Goal: Task Accomplishment & Management: Use online tool/utility

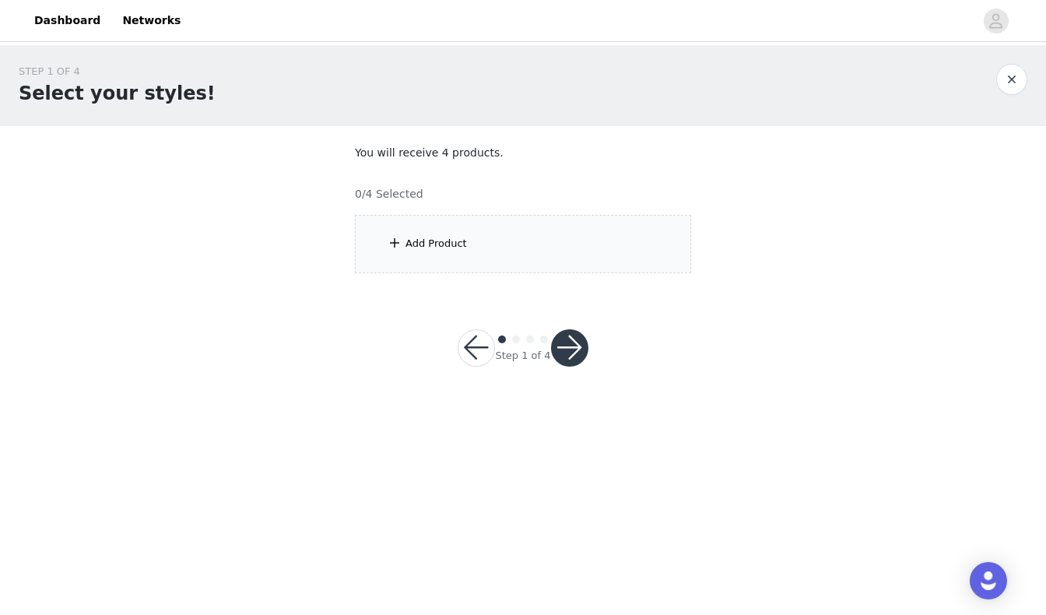
click at [576, 217] on div "Add Product" at bounding box center [523, 244] width 336 height 58
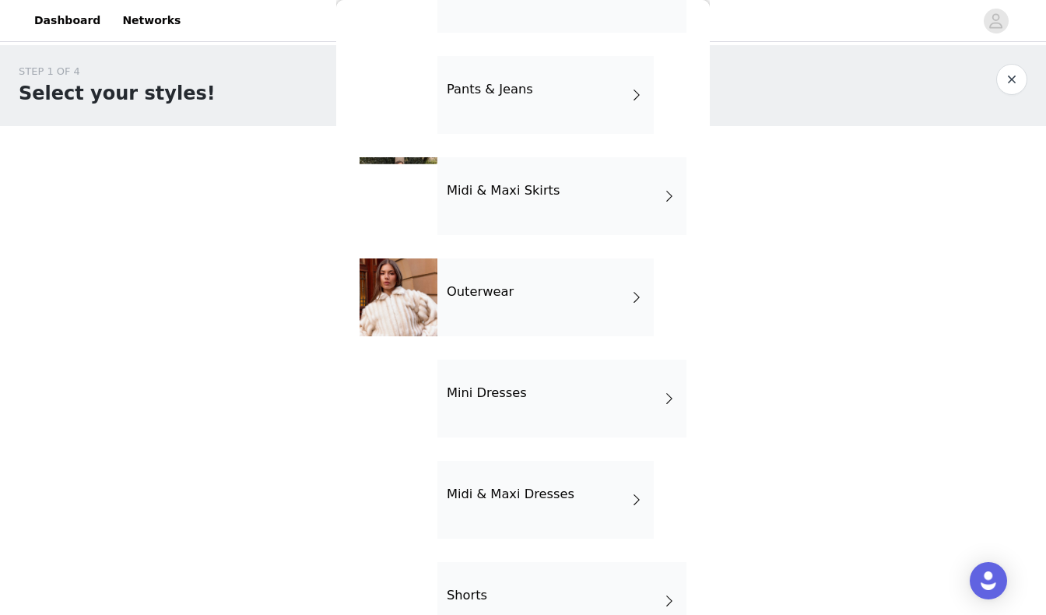
scroll to position [234, 0]
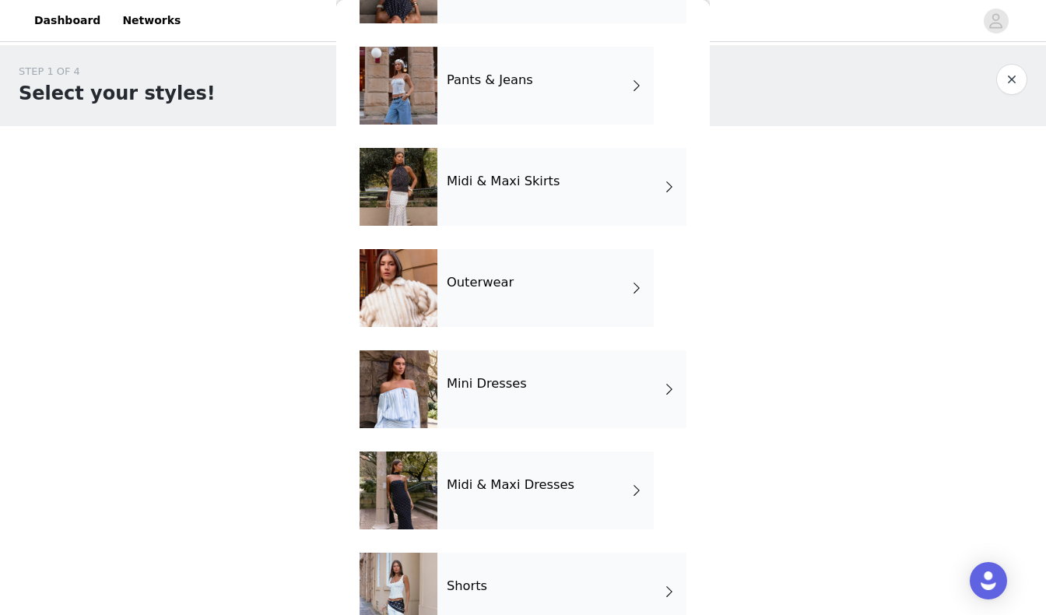
click at [486, 483] on h4 "Midi & Maxi Dresses" at bounding box center [511, 485] width 128 height 14
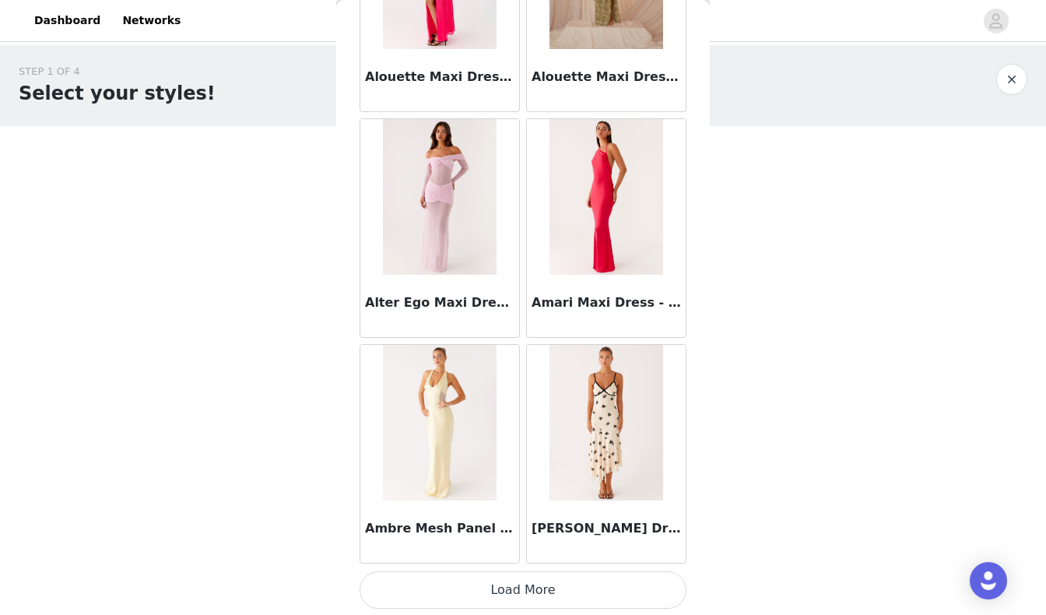
scroll to position [1765, 0]
click at [505, 589] on button "Load More" at bounding box center [523, 590] width 327 height 37
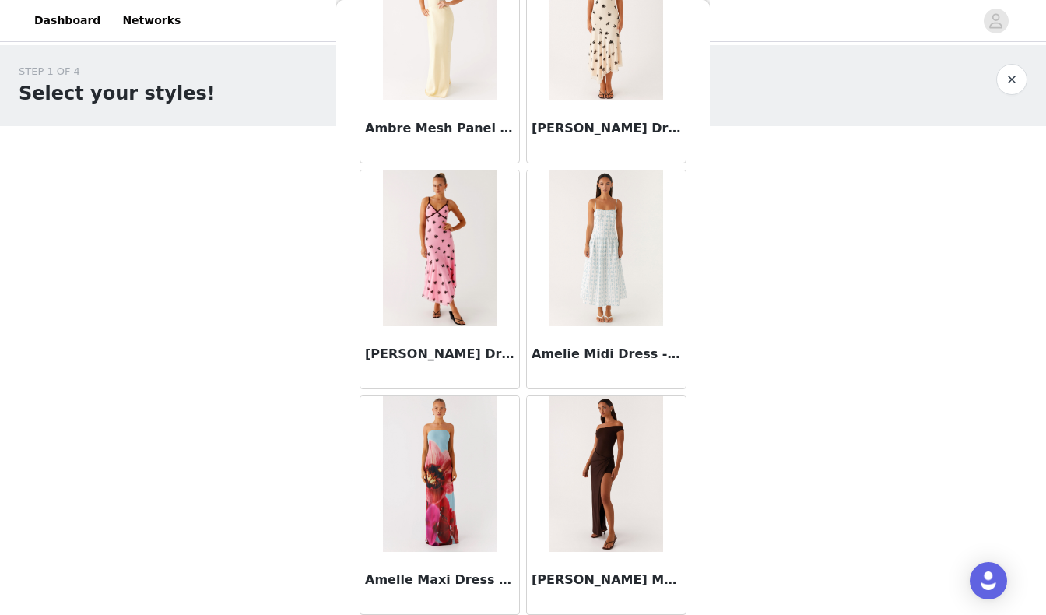
scroll to position [2167, 0]
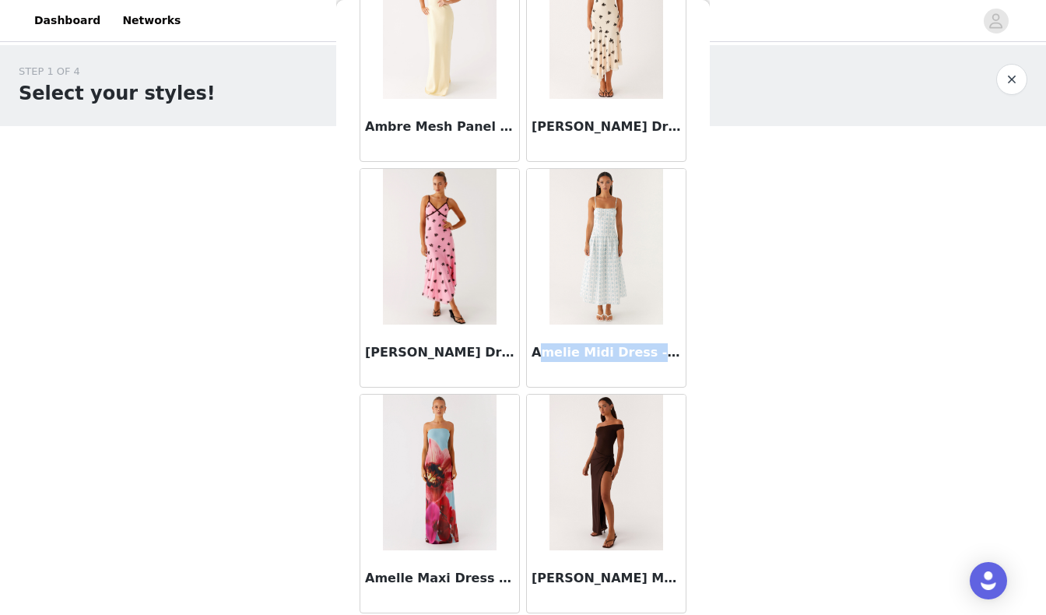
drag, startPoint x: 654, startPoint y: 350, endPoint x: 541, endPoint y: 349, distance: 112.9
click at [541, 349] on h3 "Amelie Midi Dress - Sweet Daydream Print" at bounding box center [606, 352] width 149 height 19
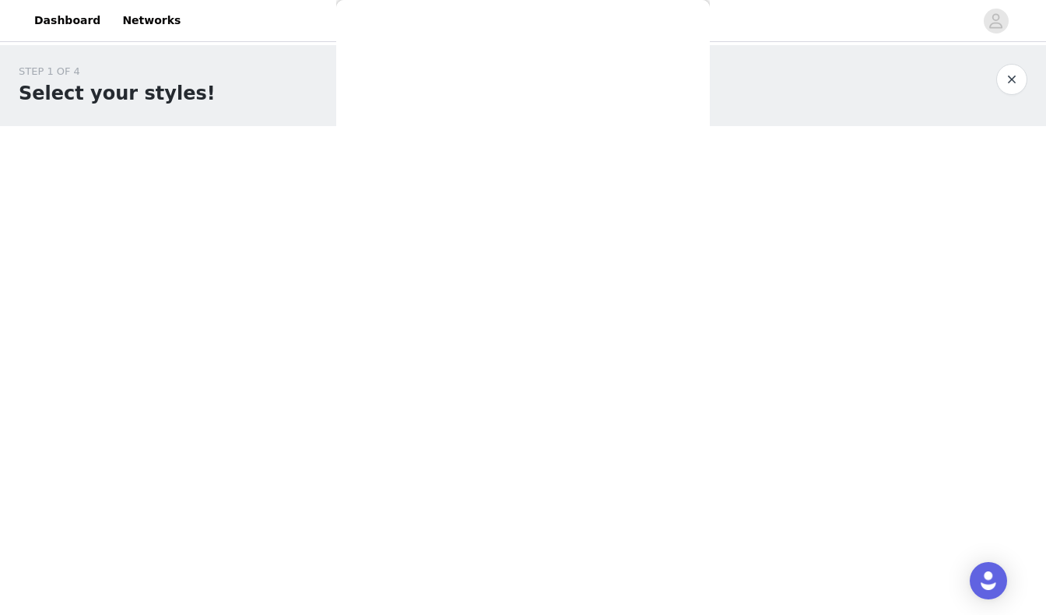
scroll to position [0, 0]
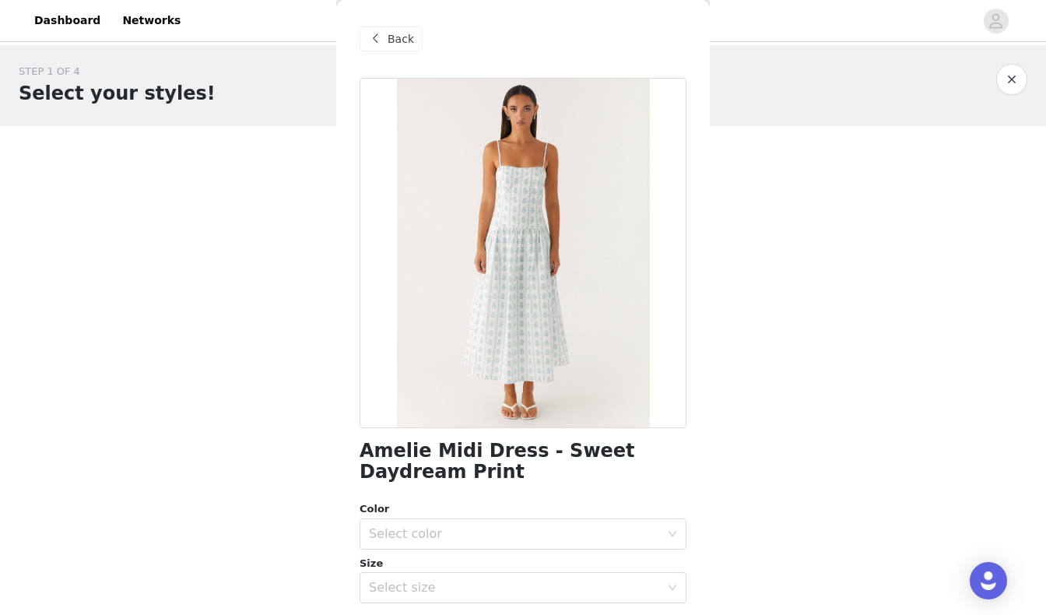
copy h3 "melie Midi Dress - S"
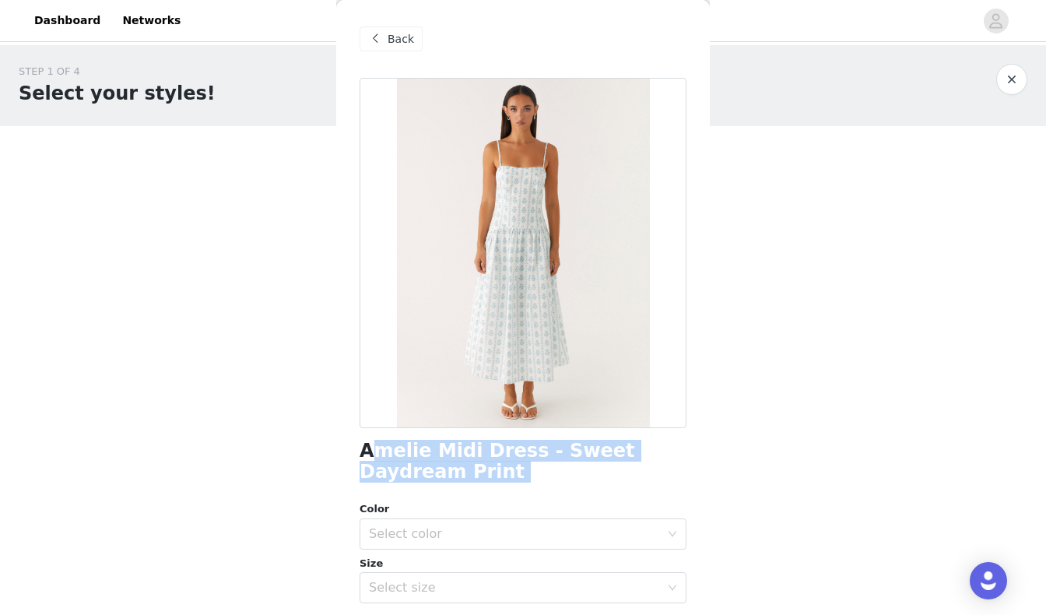
drag, startPoint x: 368, startPoint y: 441, endPoint x: 378, endPoint y: 484, distance: 44.0
click at [378, 484] on div "Amelie Midi Dress - Sweet Daydream Print Color Select color Size Select size Pe…" at bounding box center [523, 468] width 327 height 780
copy div "melie Midi Dress - Sweet Daydream Print"
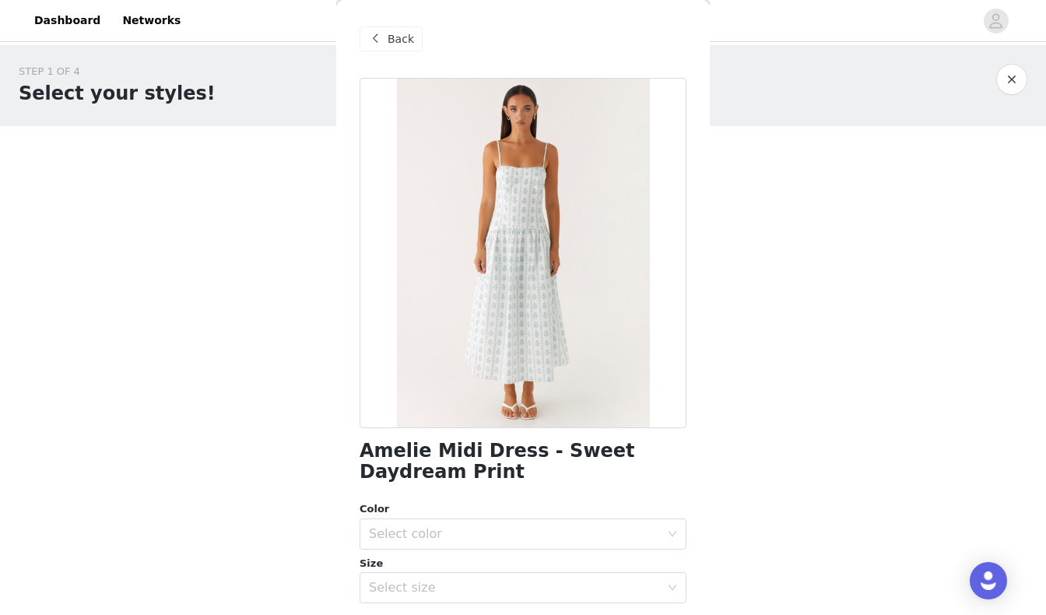
click at [394, 40] on span "Back" at bounding box center [401, 39] width 26 height 16
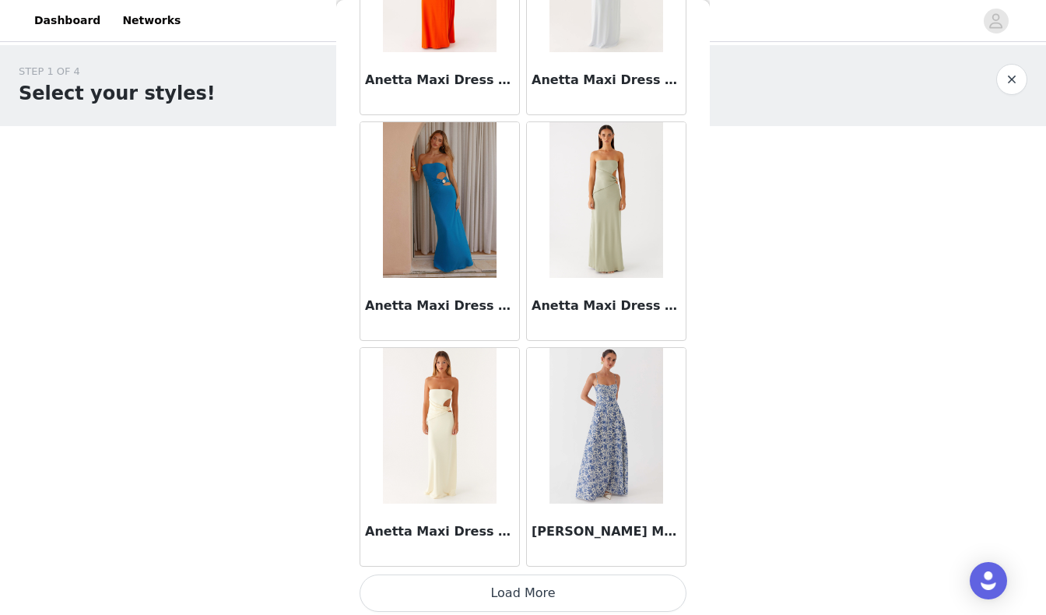
scroll to position [4020, 0]
click at [490, 598] on button "Load More" at bounding box center [523, 593] width 327 height 37
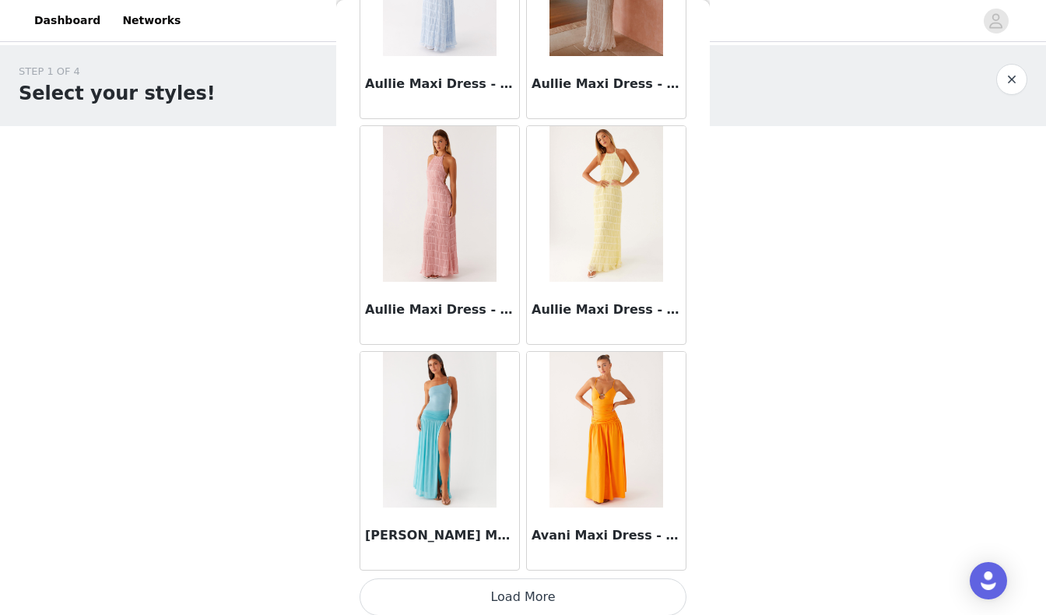
scroll to position [0, 0]
click at [444, 588] on button "Load More" at bounding box center [523, 596] width 327 height 37
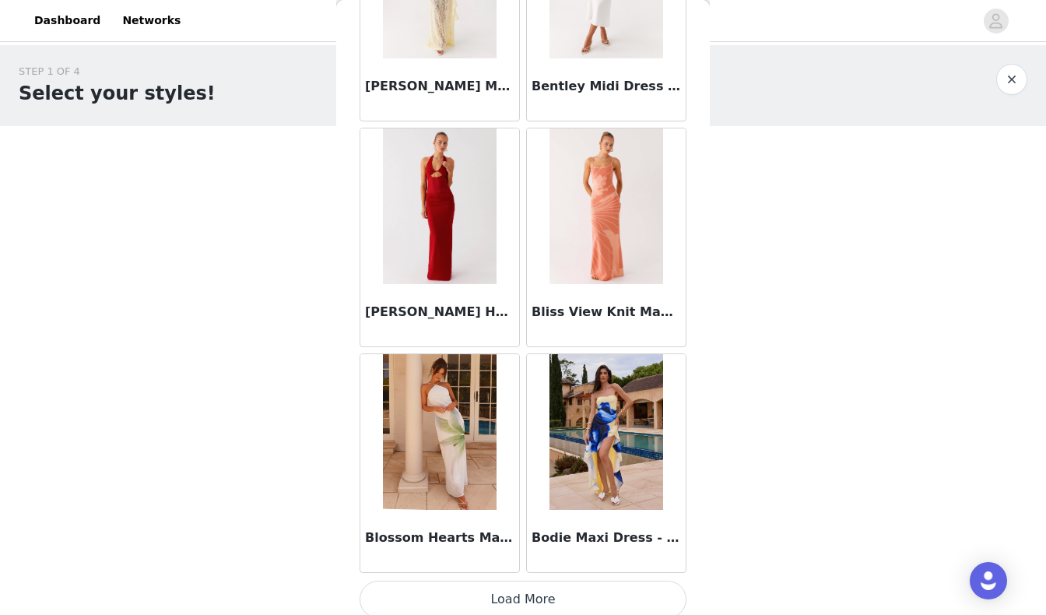
scroll to position [8529, 0]
click at [522, 595] on button "Load More" at bounding box center [523, 600] width 327 height 37
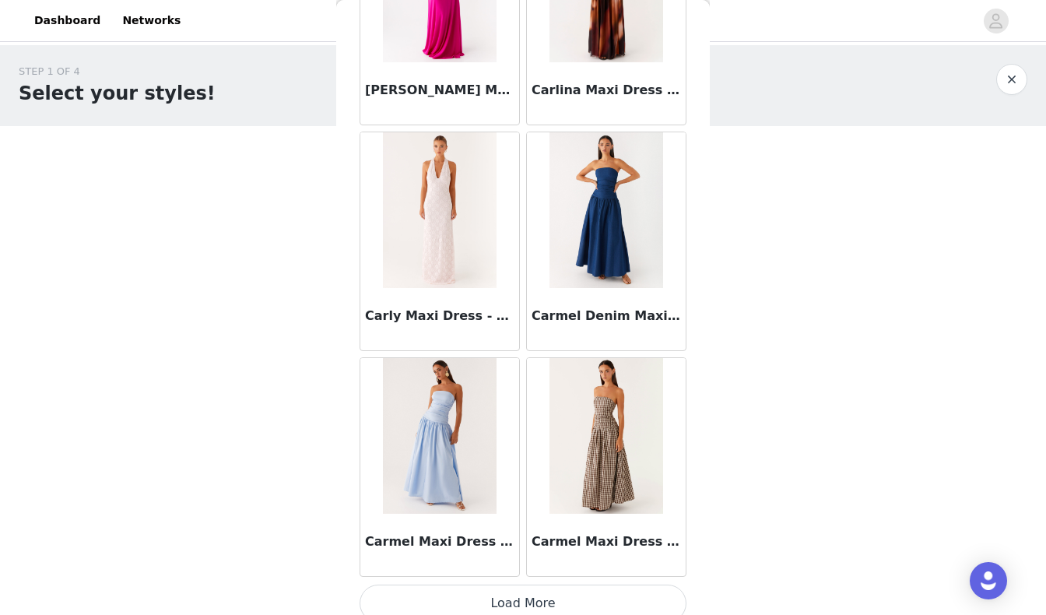
scroll to position [0, 0]
click at [474, 585] on button "Load More" at bounding box center [523, 603] width 327 height 37
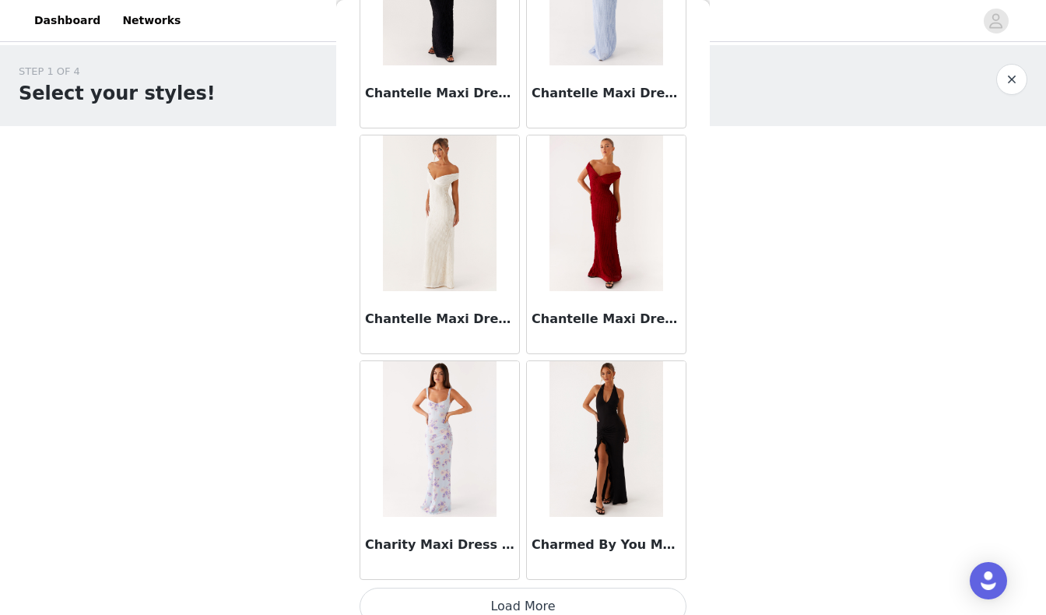
click at [476, 593] on button "Load More" at bounding box center [523, 606] width 327 height 37
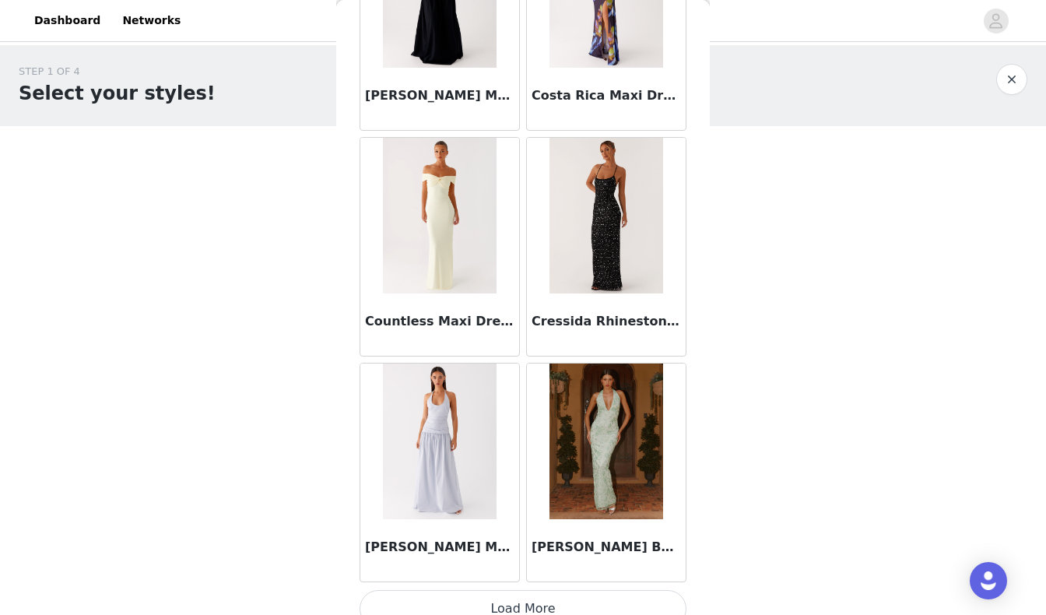
scroll to position [15293, 0]
click at [474, 591] on button "Load More" at bounding box center [523, 609] width 327 height 37
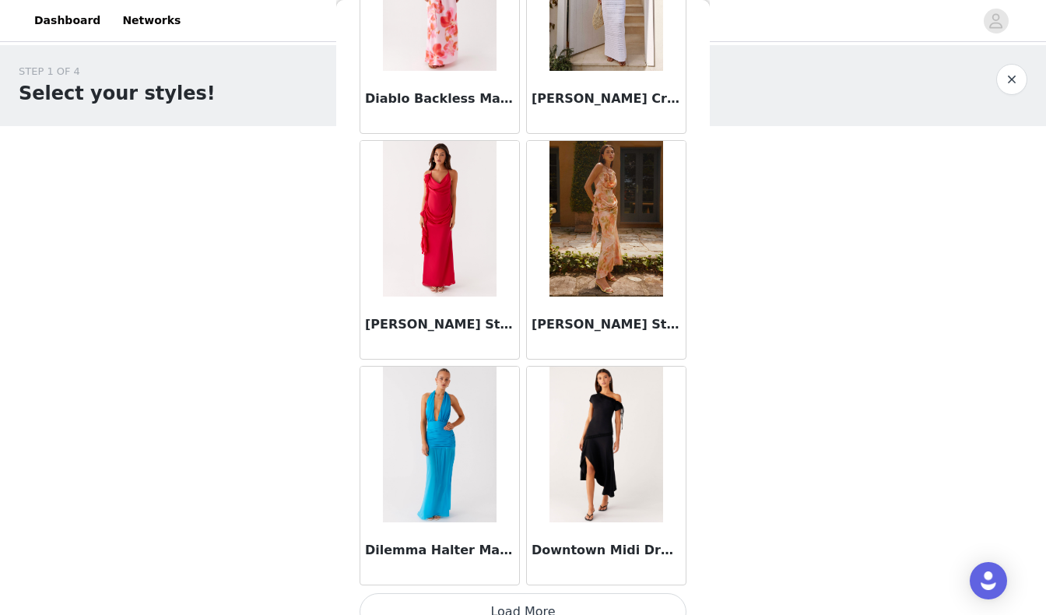
scroll to position [17548, 0]
click at [431, 594] on button "Load More" at bounding box center [523, 612] width 327 height 37
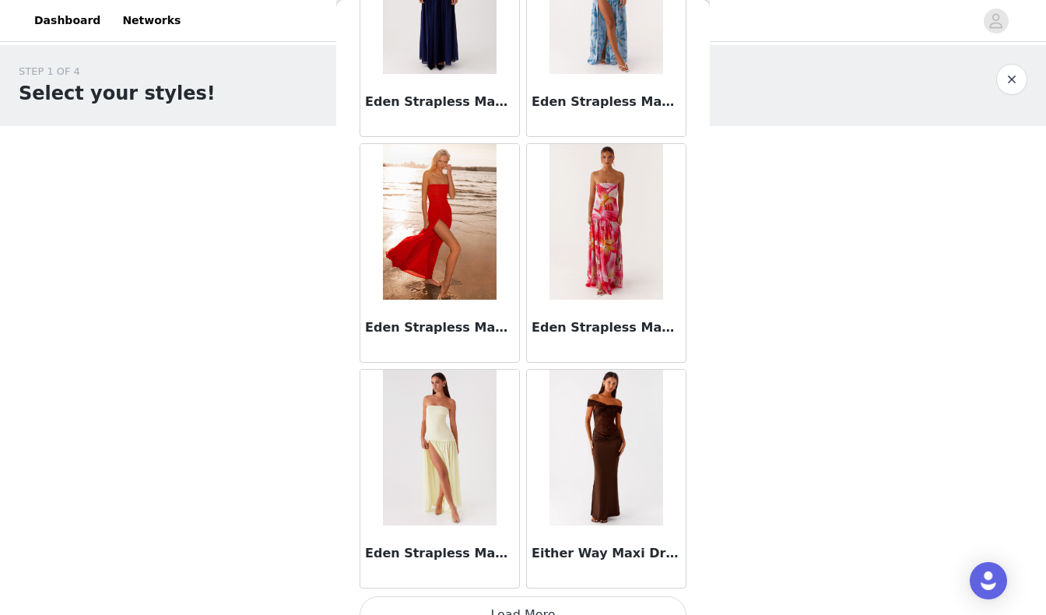
scroll to position [19802, 0]
click at [523, 597] on button "Load More" at bounding box center [523, 615] width 327 height 37
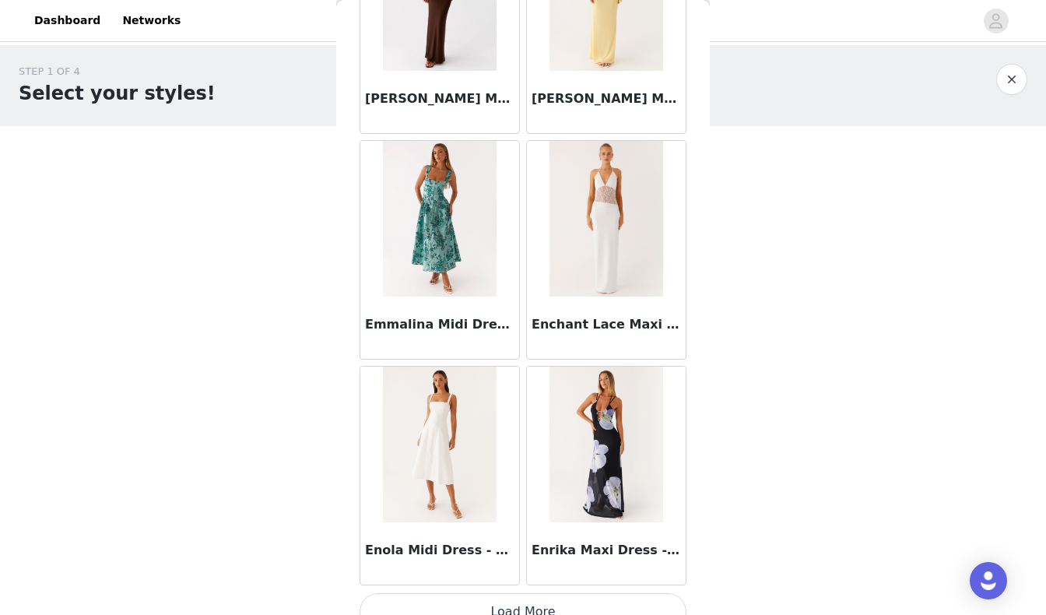
scroll to position [22057, 0]
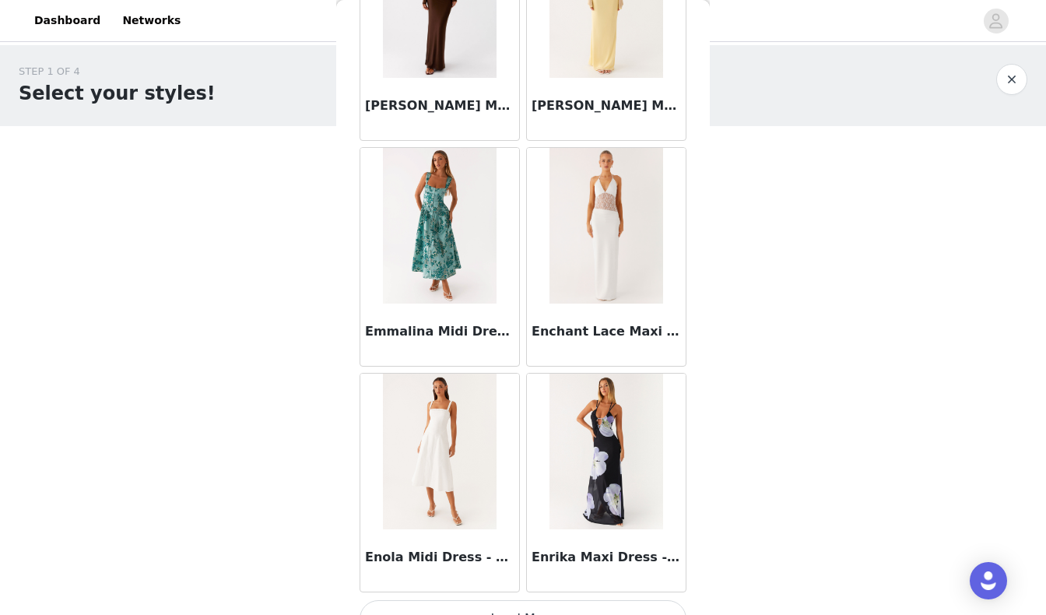
click at [457, 600] on button "Load More" at bounding box center [523, 618] width 327 height 37
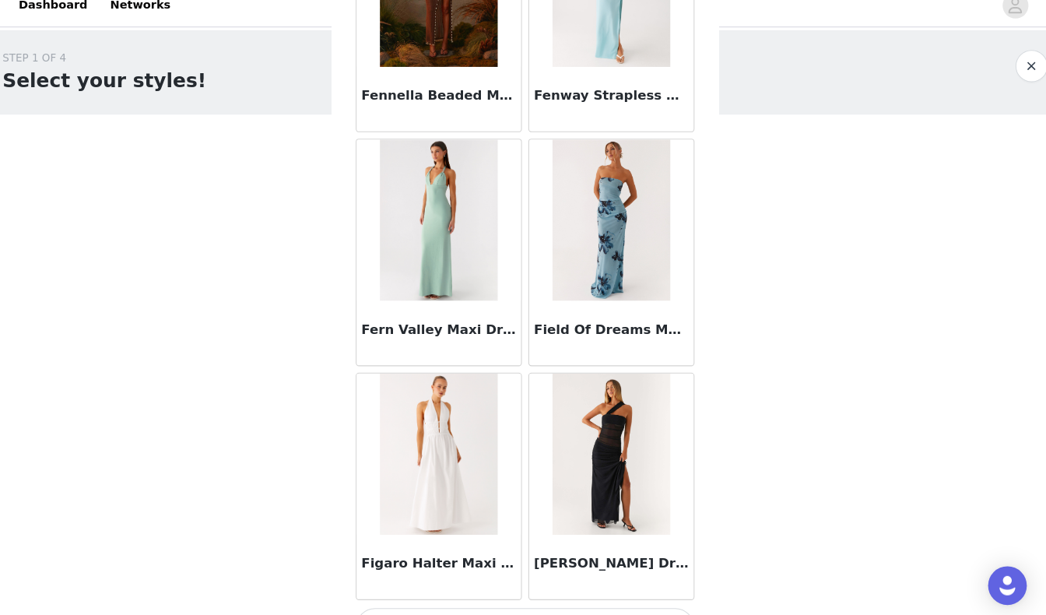
scroll to position [24312, 0]
click at [458, 603] on button "Load More" at bounding box center [523, 621] width 327 height 37
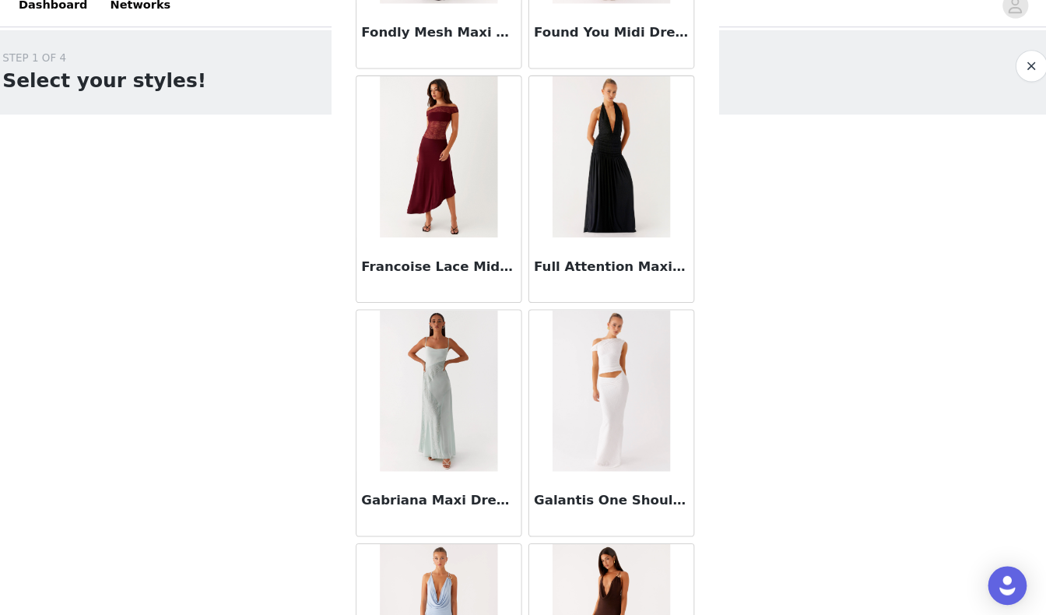
scroll to position [26407, 0]
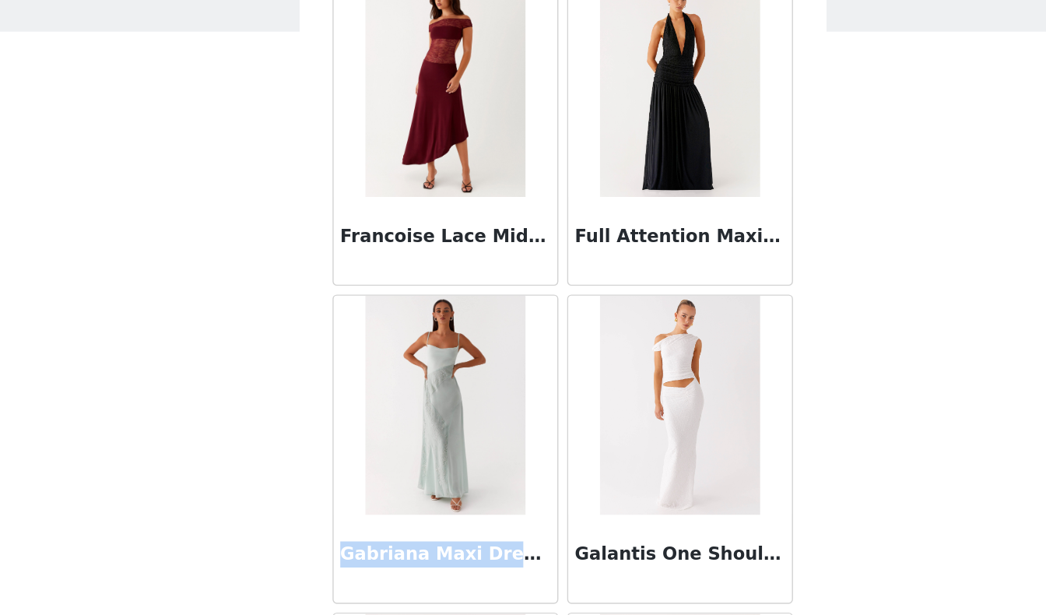
drag, startPoint x: 243, startPoint y: 355, endPoint x: 360, endPoint y: 350, distance: 117.7
click at [365, 488] on h3 "Gabriana Maxi Dress - Sage" at bounding box center [439, 497] width 149 height 19
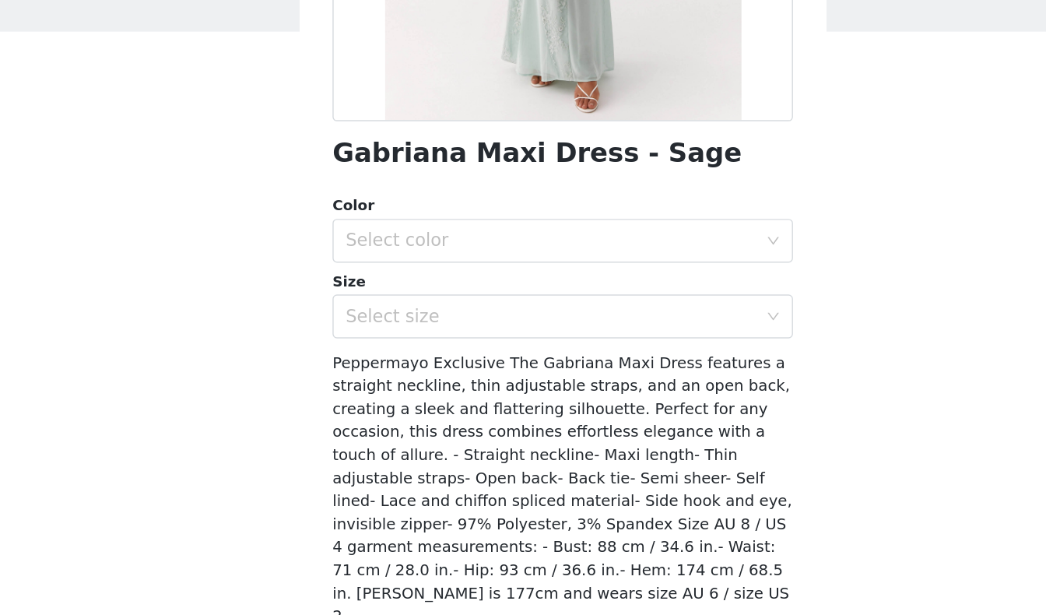
scroll to position [210, 0]
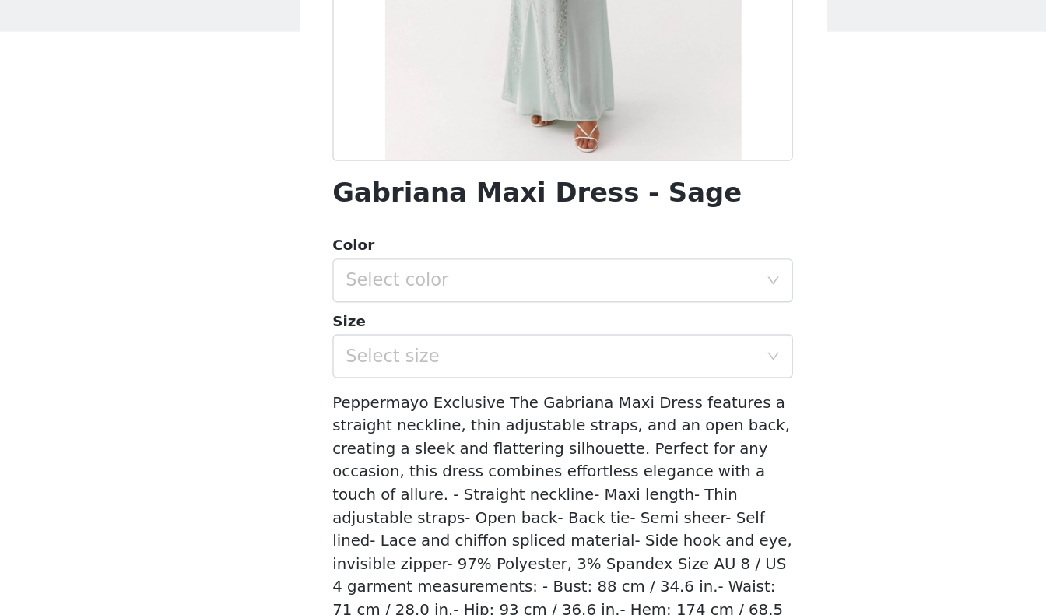
copy h3 "Gabriana Maxi Dress"
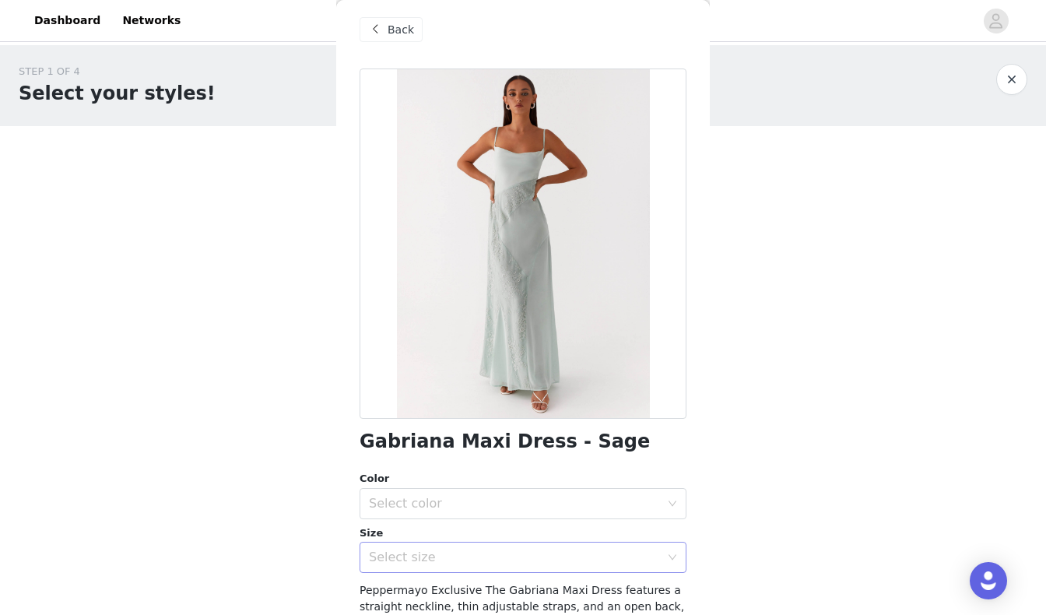
scroll to position [11, 0]
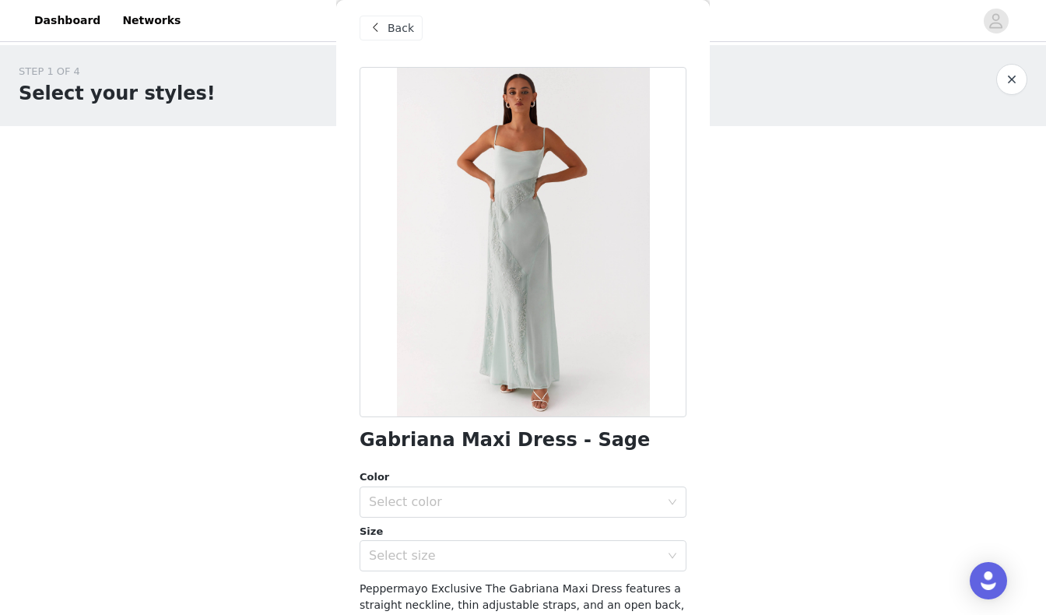
click at [374, 18] on div "Back" at bounding box center [391, 28] width 63 height 25
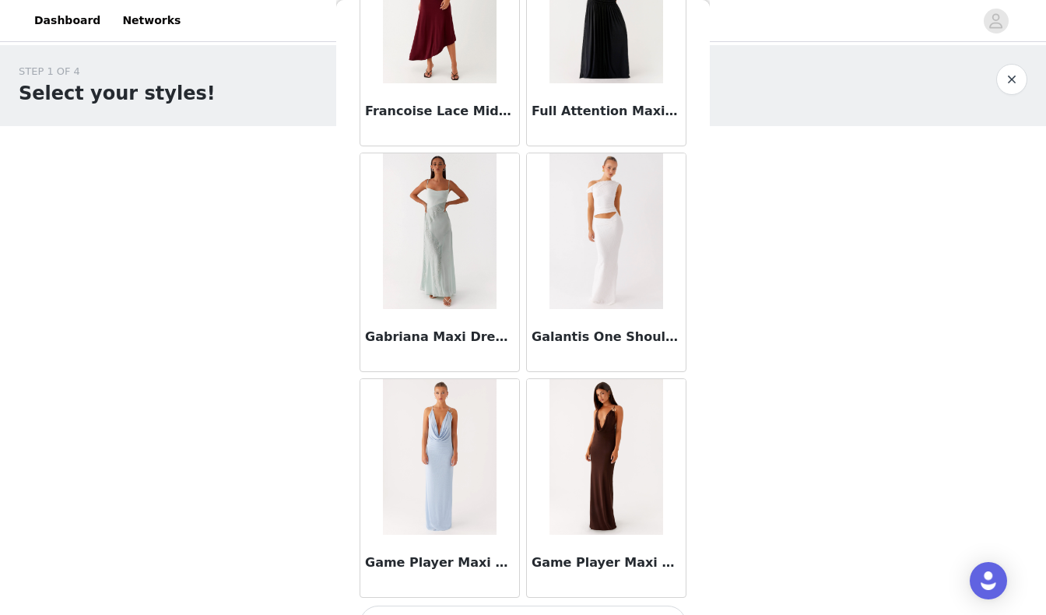
scroll to position [26566, 0]
drag, startPoint x: 364, startPoint y: 301, endPoint x: 466, endPoint y: 305, distance: 102.9
click at [466, 310] on div "Gabriana Maxi Dress - Sage" at bounding box center [439, 341] width 159 height 62
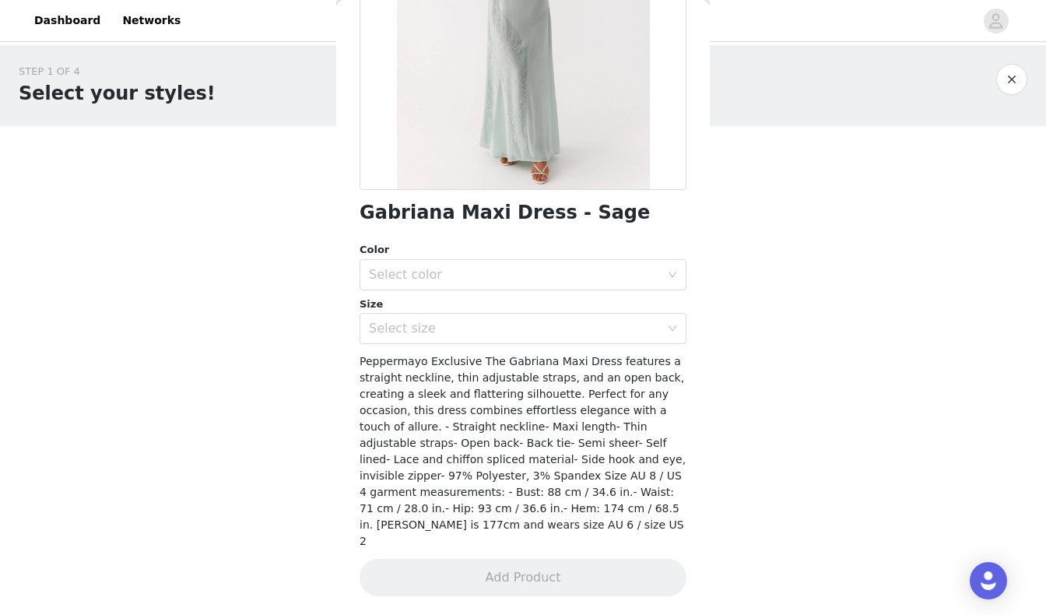
scroll to position [210, 0]
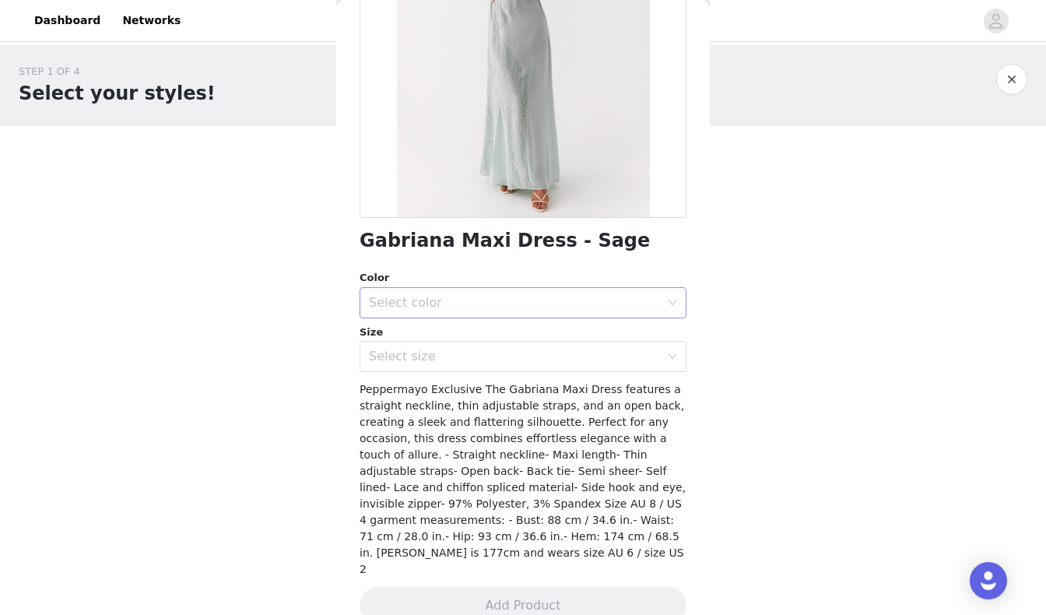
copy h3 "Gabriana Maxi Dre"
drag, startPoint x: 356, startPoint y: 234, endPoint x: 452, endPoint y: 251, distance: 98.0
click at [452, 251] on div "Back Gabriana Maxi Dress - Sage Color Select color Size Select size Peppermayo …" at bounding box center [523, 307] width 374 height 615
copy h1 "Gabriana M"
click at [1005, 83] on button "button" at bounding box center [1012, 79] width 31 height 31
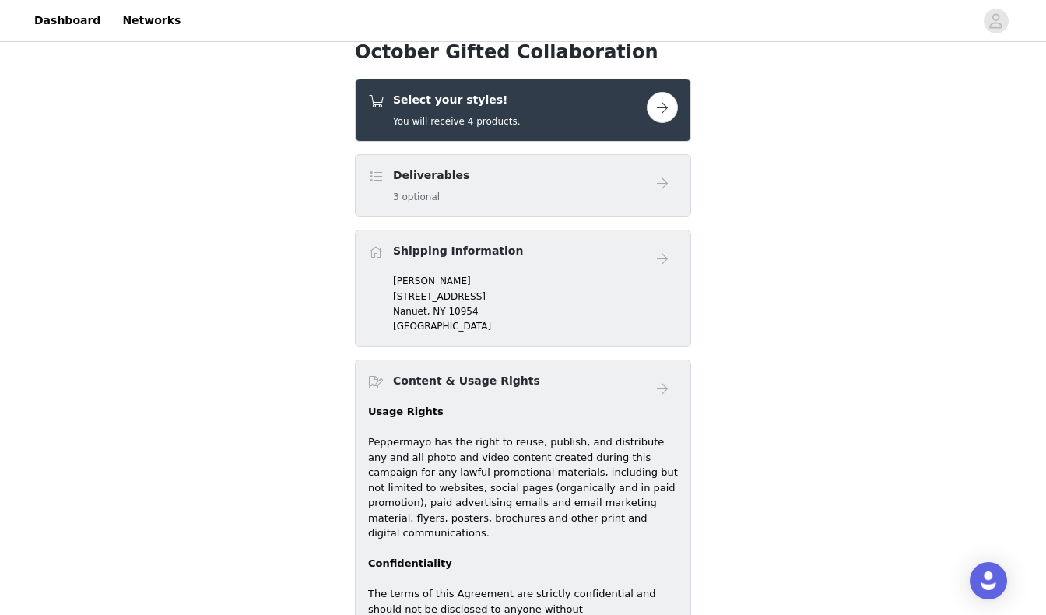
scroll to position [537, 0]
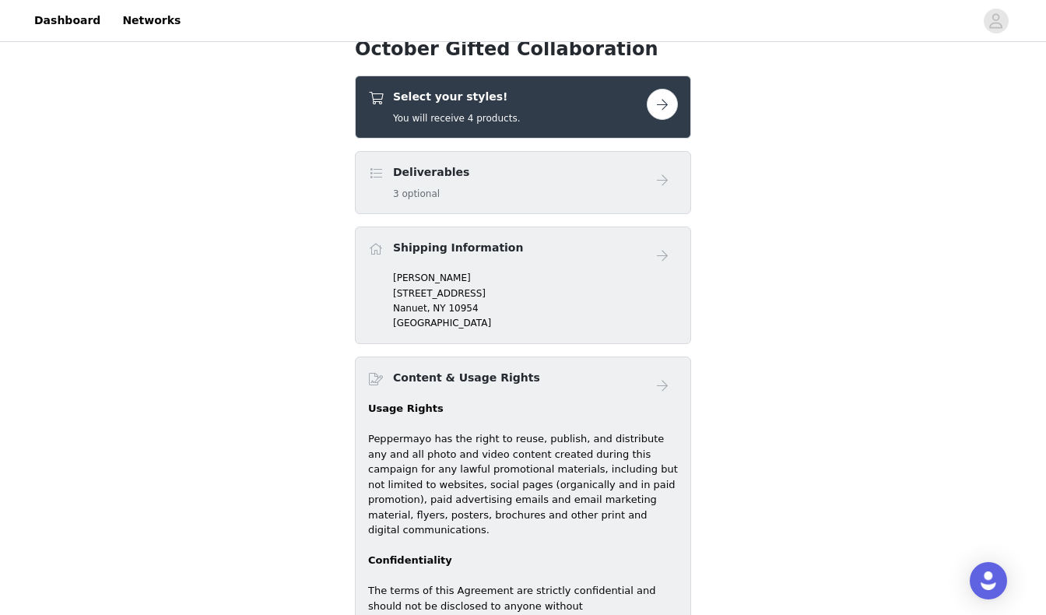
click at [663, 107] on button "button" at bounding box center [662, 104] width 31 height 31
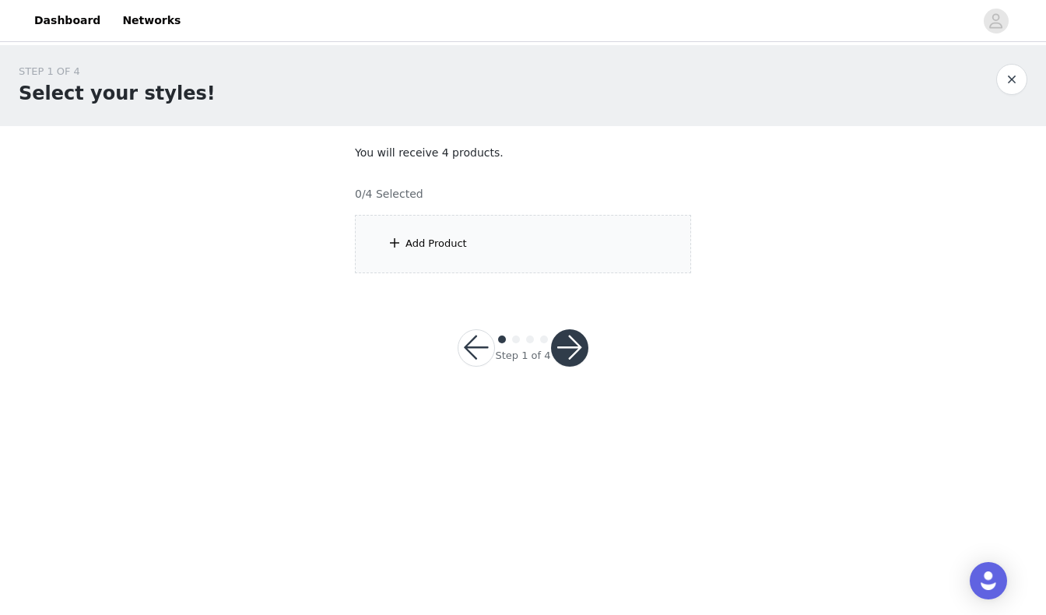
click at [503, 261] on div "Add Product" at bounding box center [523, 244] width 336 height 58
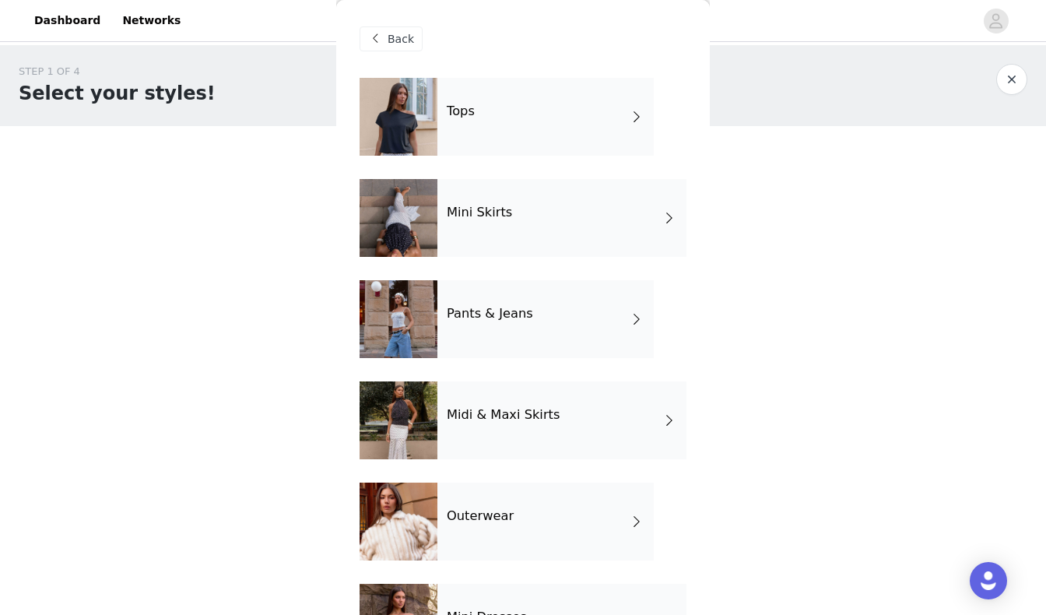
click at [547, 112] on div "Tops" at bounding box center [546, 117] width 216 height 78
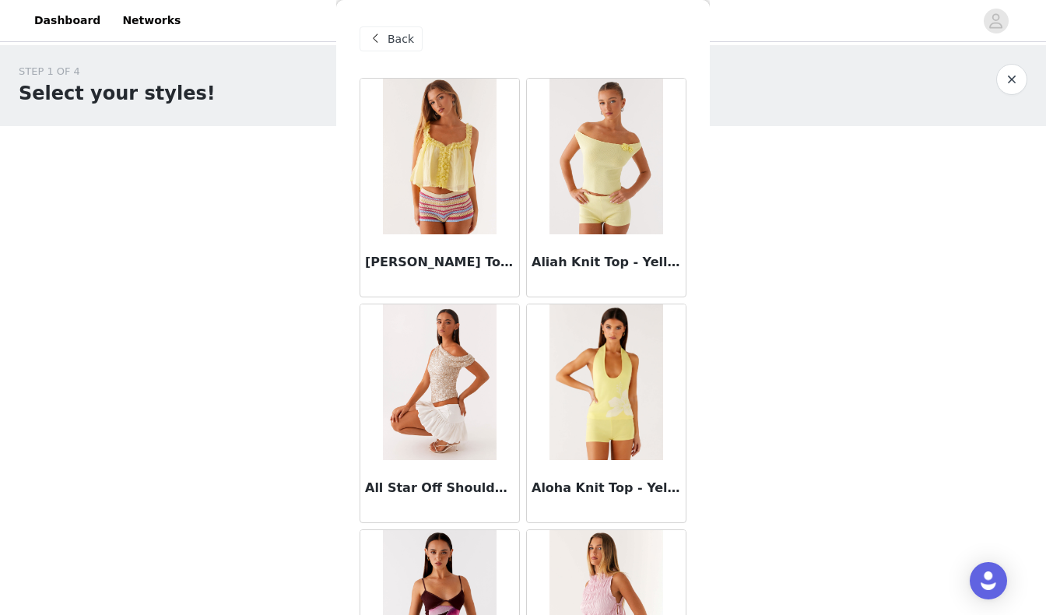
click at [406, 38] on span "Back" at bounding box center [401, 39] width 26 height 16
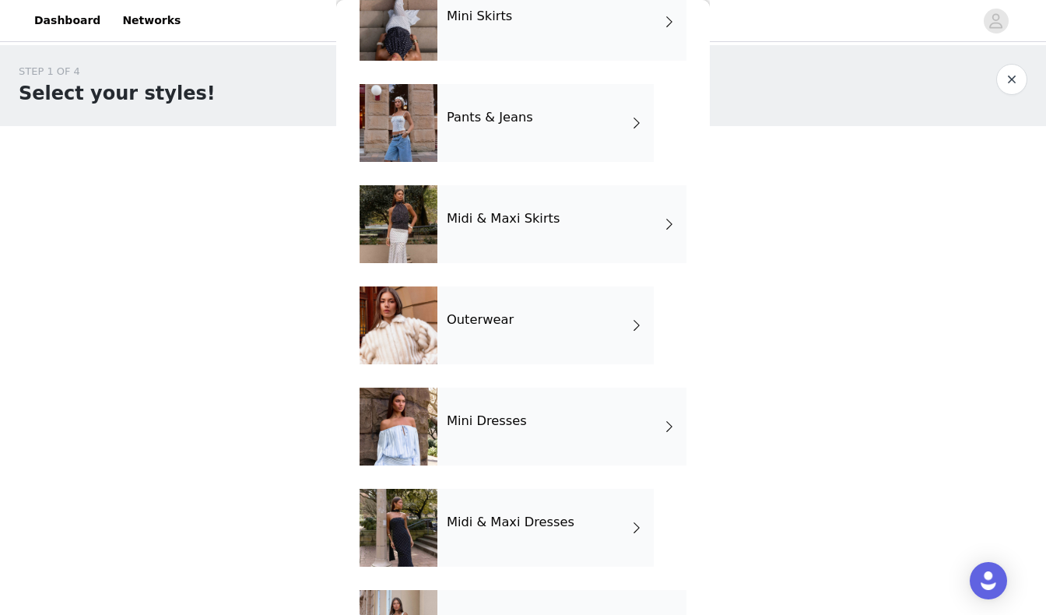
scroll to position [198, 0]
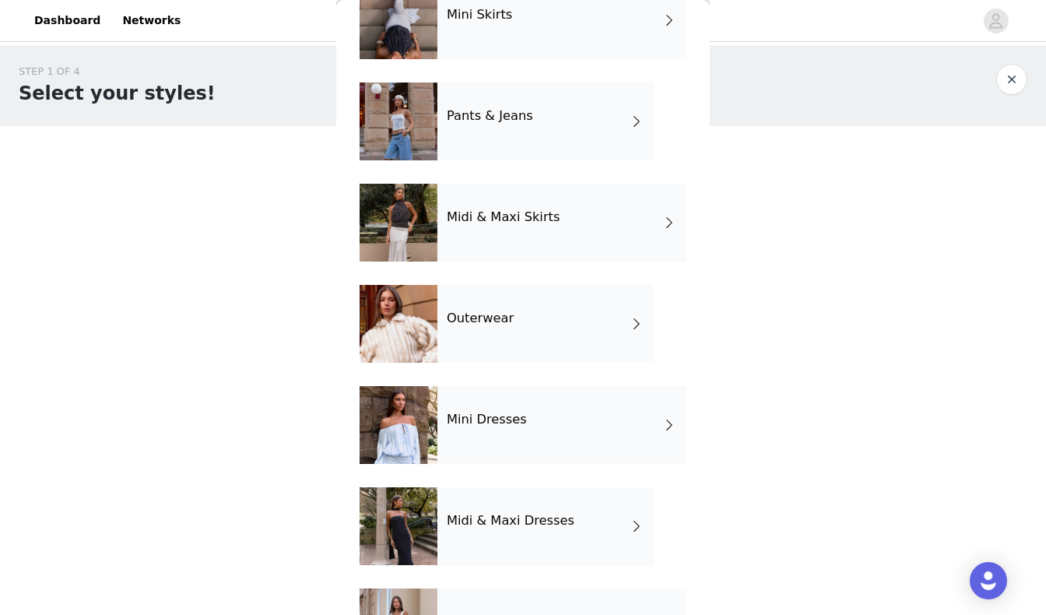
click at [494, 501] on div "Midi & Maxi Dresses" at bounding box center [546, 526] width 216 height 78
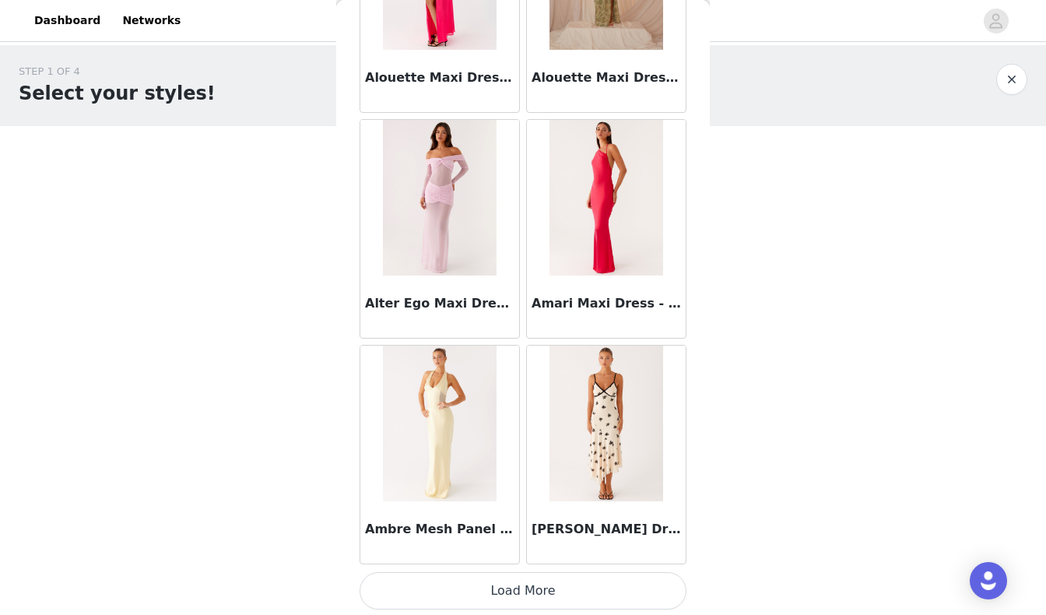
scroll to position [1765, 0]
click at [610, 582] on button "Load More" at bounding box center [523, 590] width 327 height 37
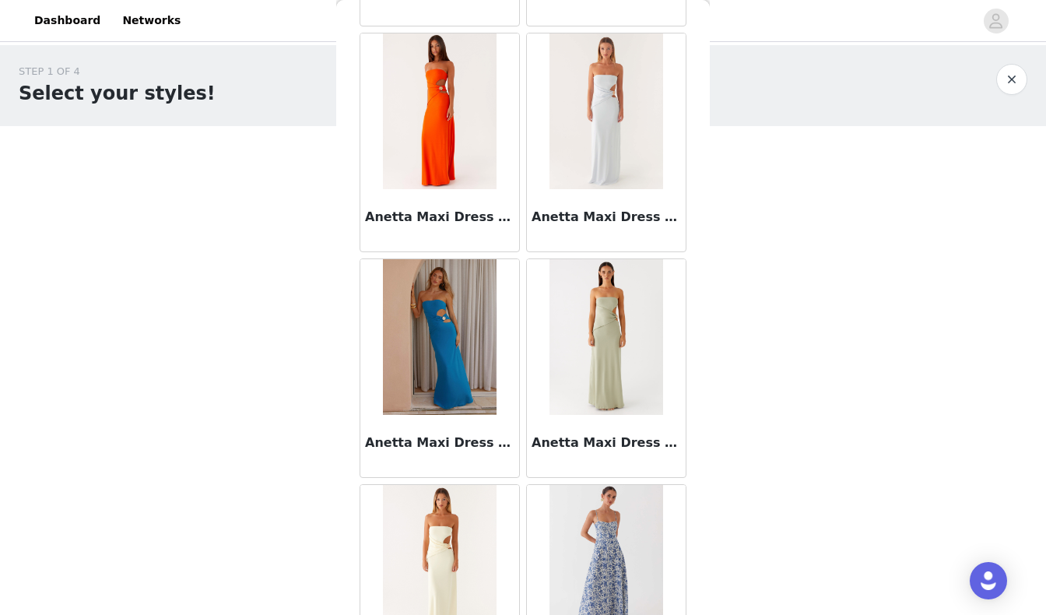
scroll to position [4020, 0]
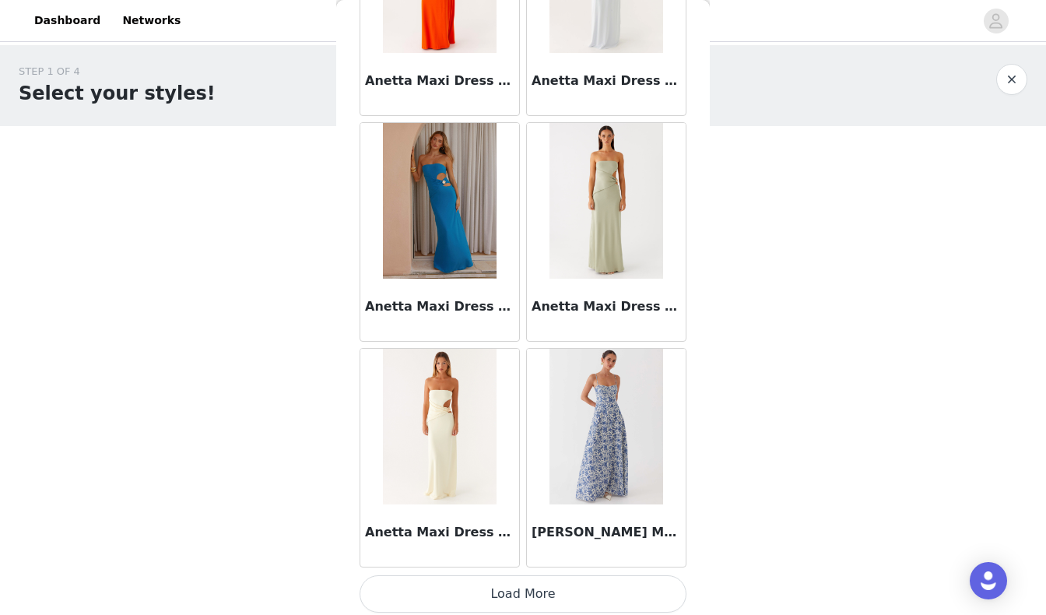
click at [514, 582] on button "Load More" at bounding box center [523, 593] width 327 height 37
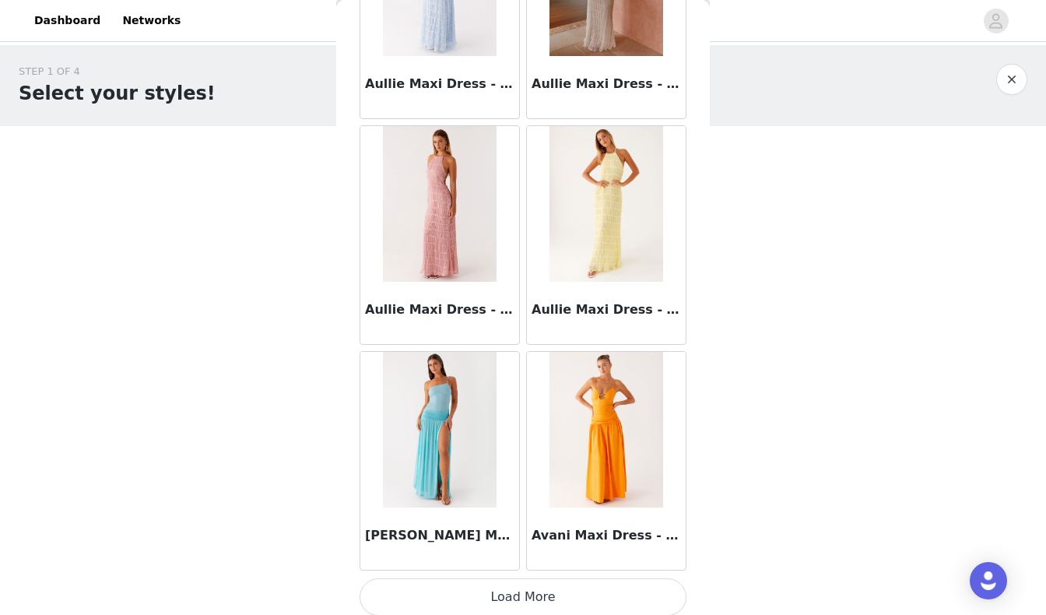
click at [513, 597] on button "Load More" at bounding box center [523, 596] width 327 height 37
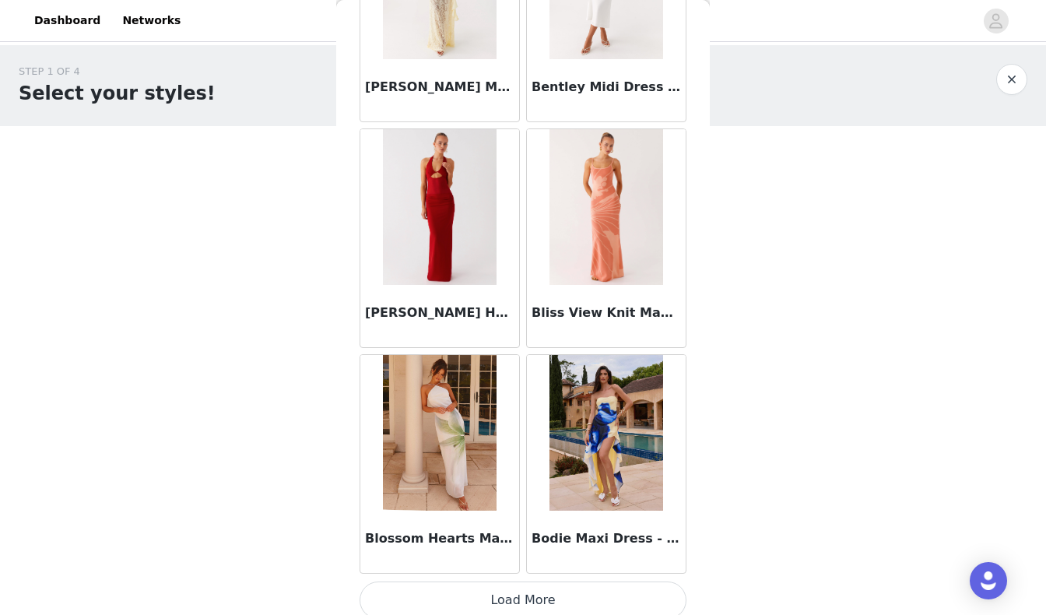
scroll to position [0, 0]
click at [518, 595] on button "Load More" at bounding box center [523, 600] width 327 height 37
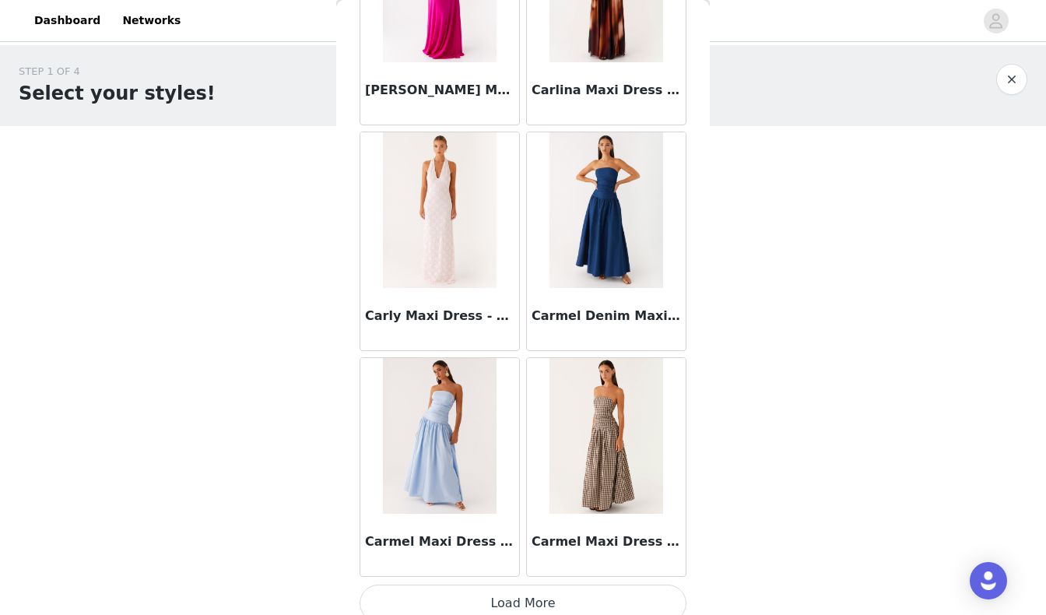
click at [440, 585] on button "Load More" at bounding box center [523, 603] width 327 height 37
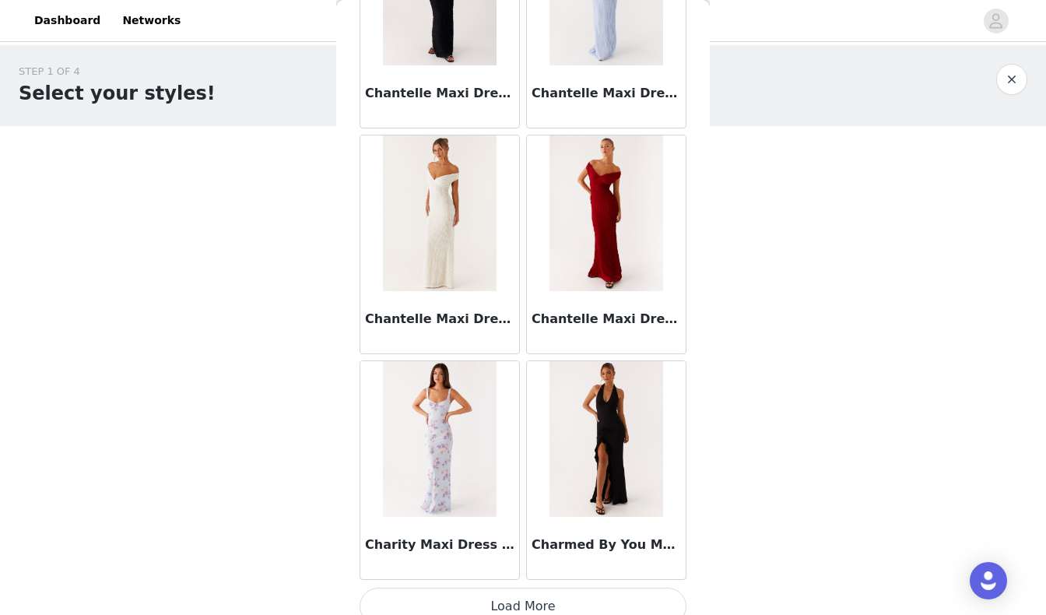
click at [445, 588] on button "Load More" at bounding box center [523, 606] width 327 height 37
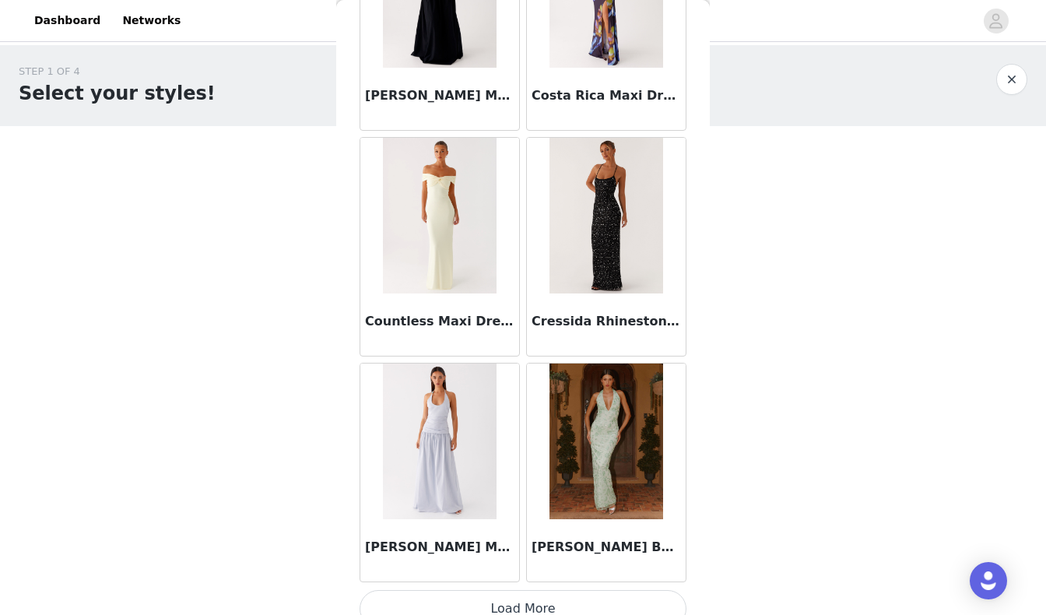
scroll to position [15293, 0]
click at [467, 591] on button "Load More" at bounding box center [523, 609] width 327 height 37
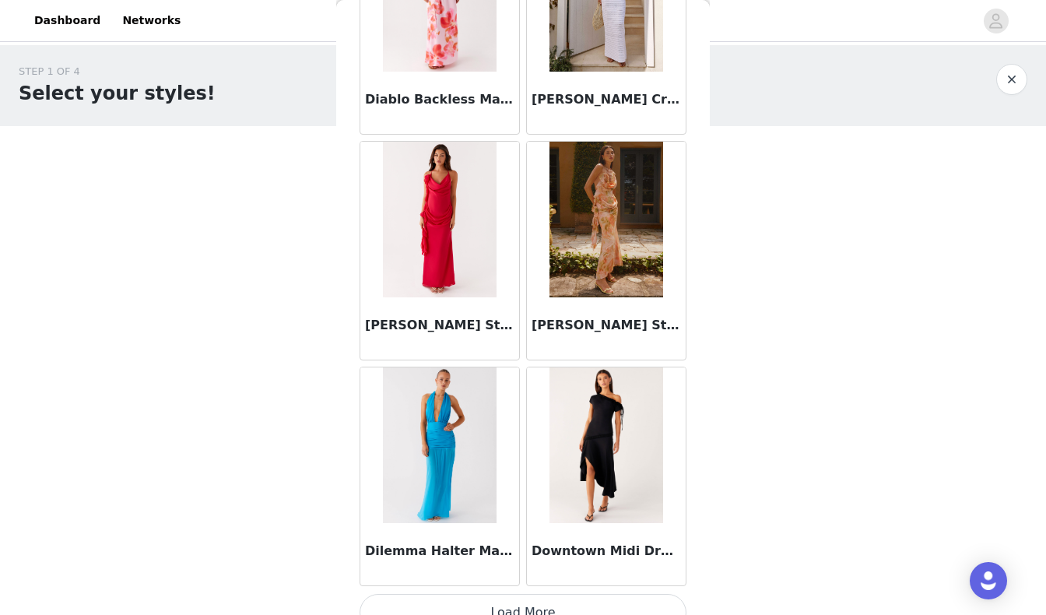
click at [480, 594] on button "Load More" at bounding box center [523, 612] width 327 height 37
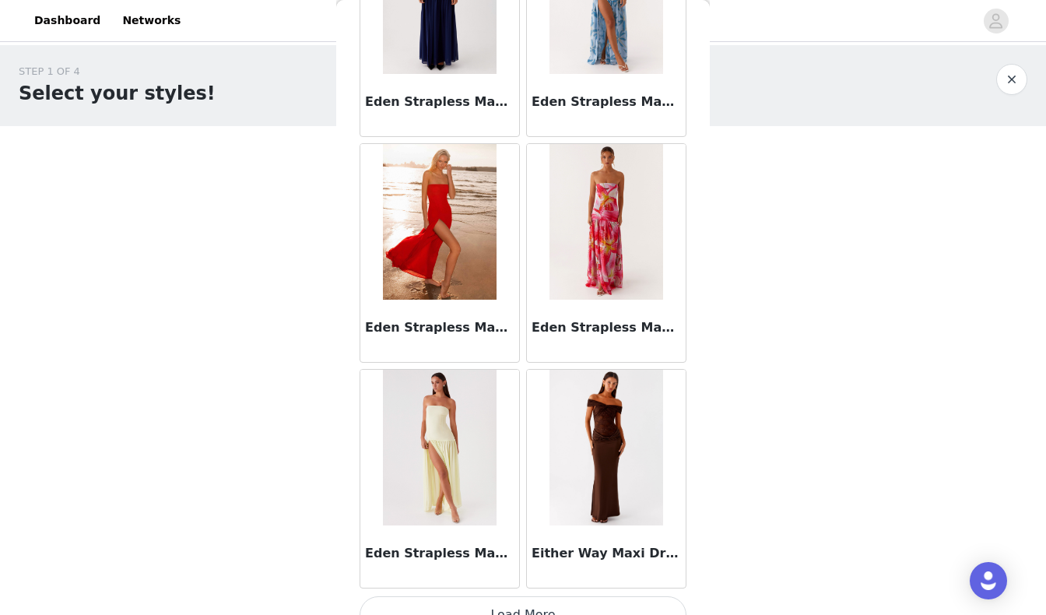
scroll to position [19802, 0]
click at [490, 598] on button "Load More" at bounding box center [523, 615] width 327 height 37
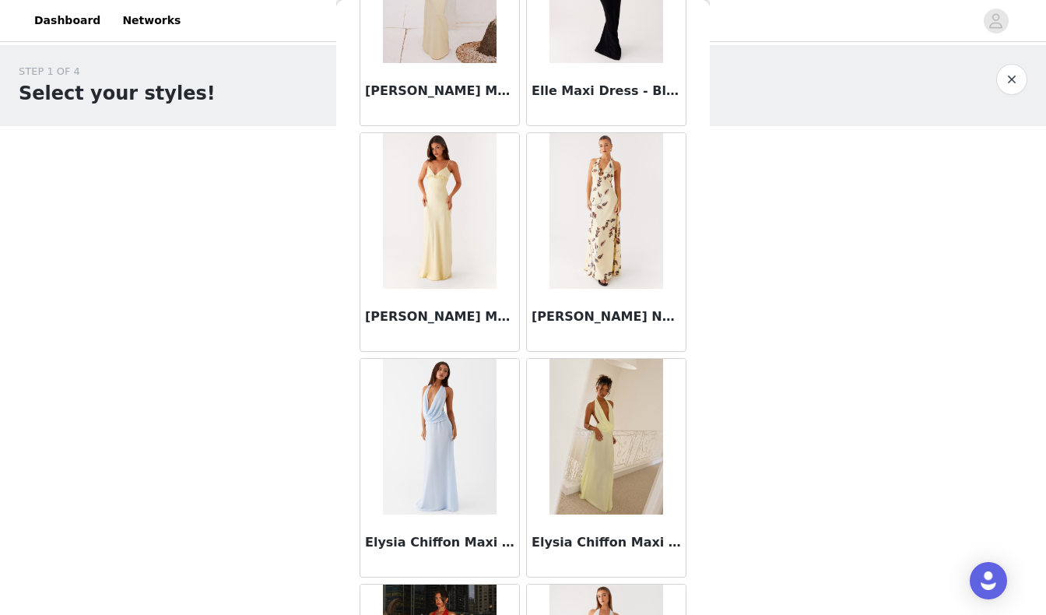
scroll to position [22046, 0]
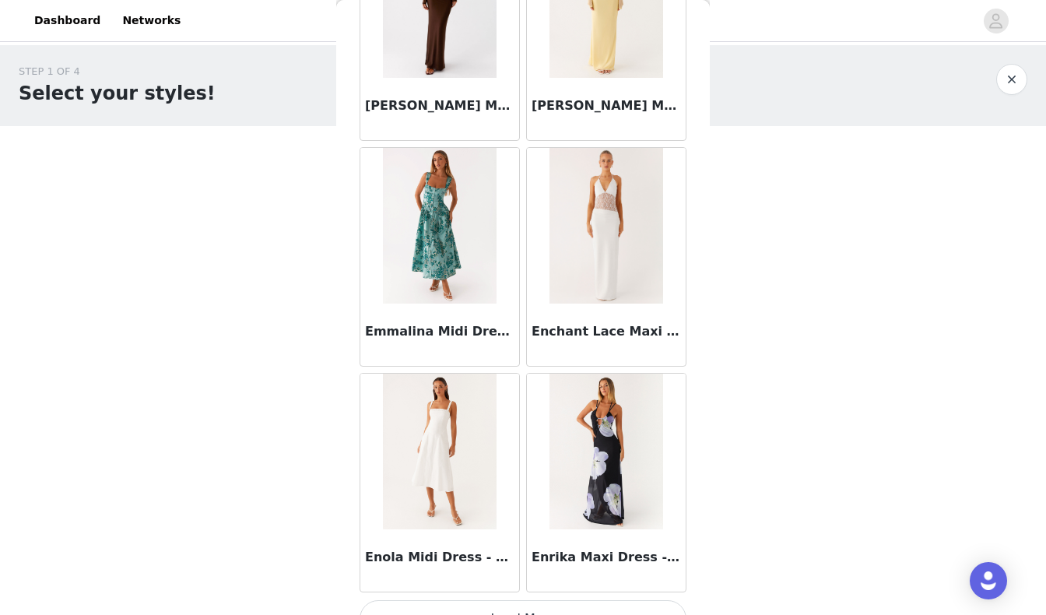
click at [567, 600] on button "Load More" at bounding box center [523, 618] width 327 height 37
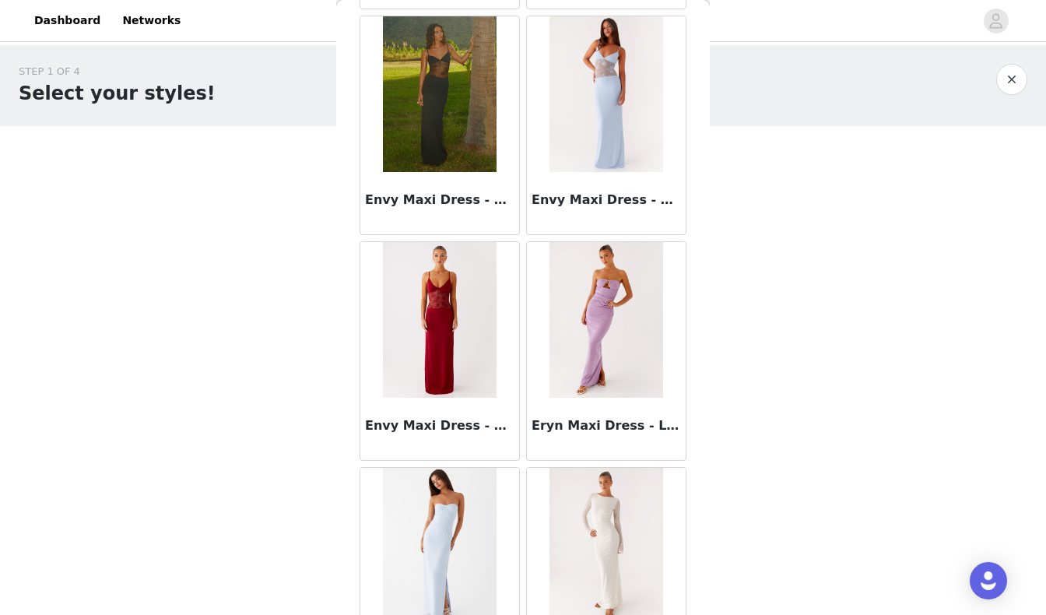
scroll to position [24312, 0]
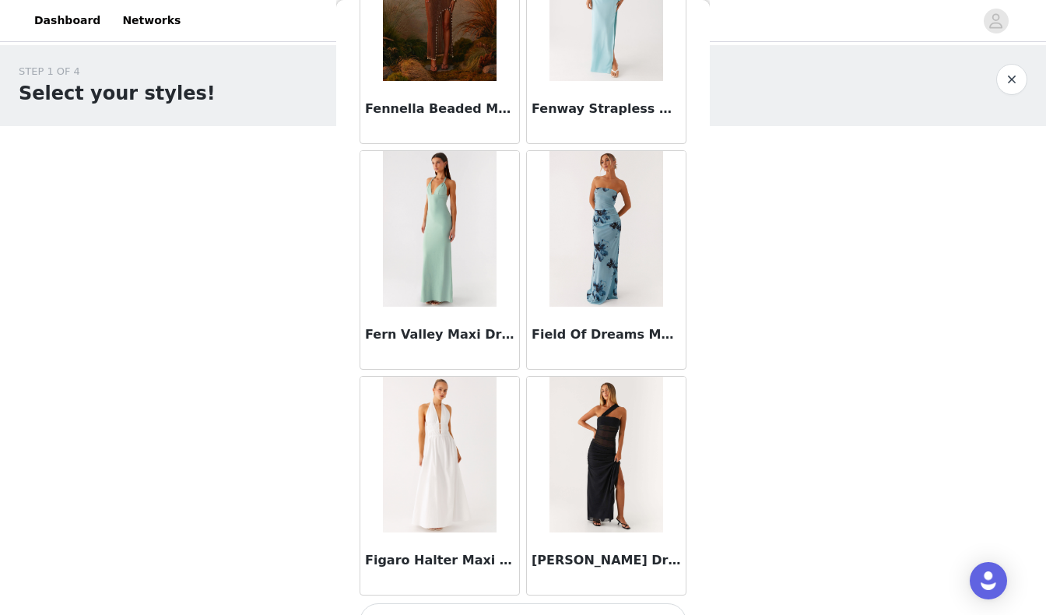
click at [664, 603] on button "Load More" at bounding box center [523, 621] width 327 height 37
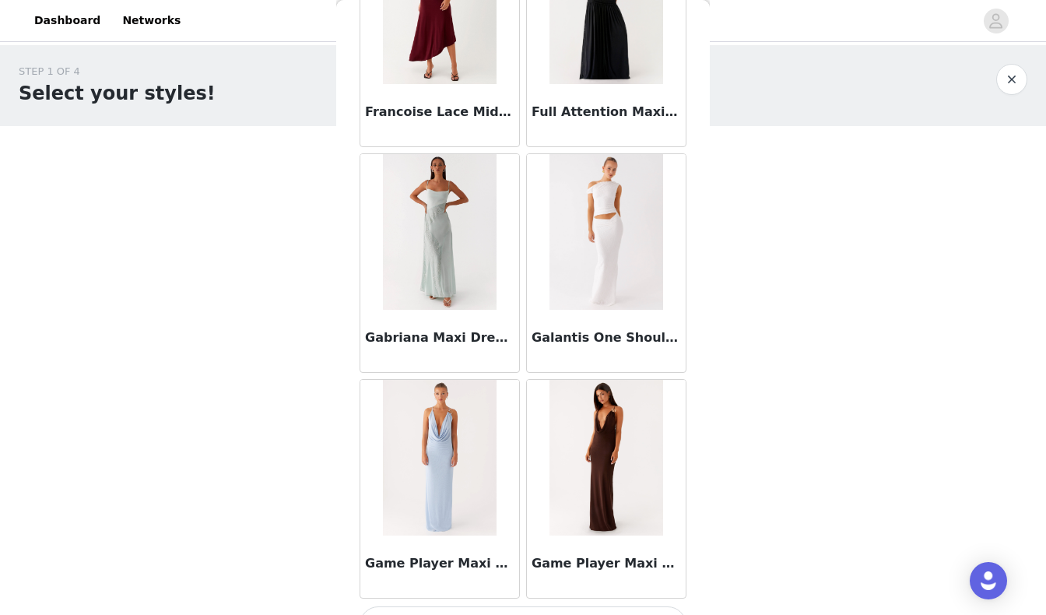
scroll to position [26566, 0]
click at [625, 606] on button "Load More" at bounding box center [523, 624] width 327 height 37
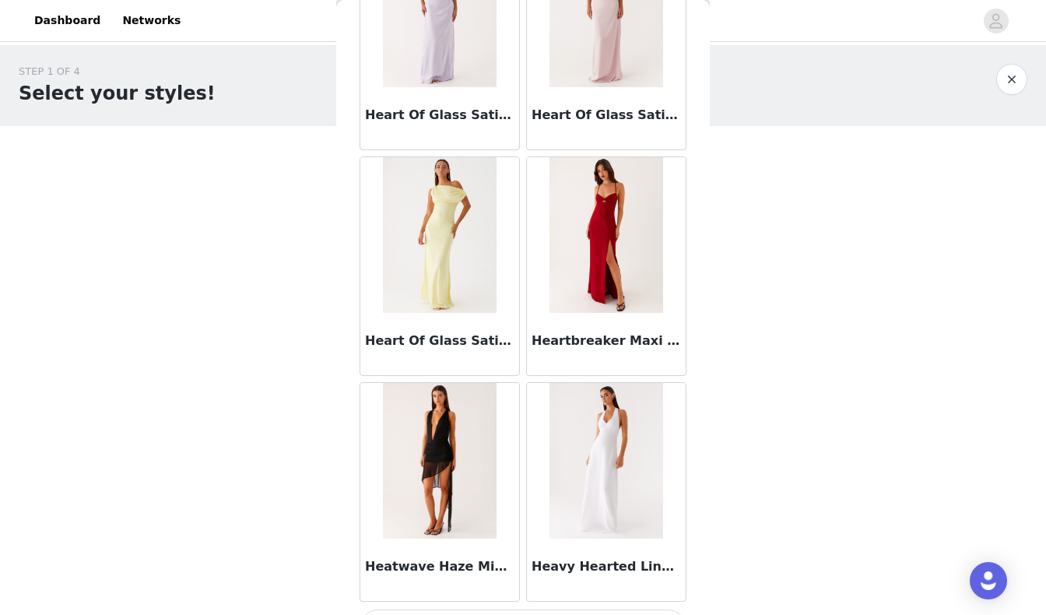
scroll to position [0, 0]
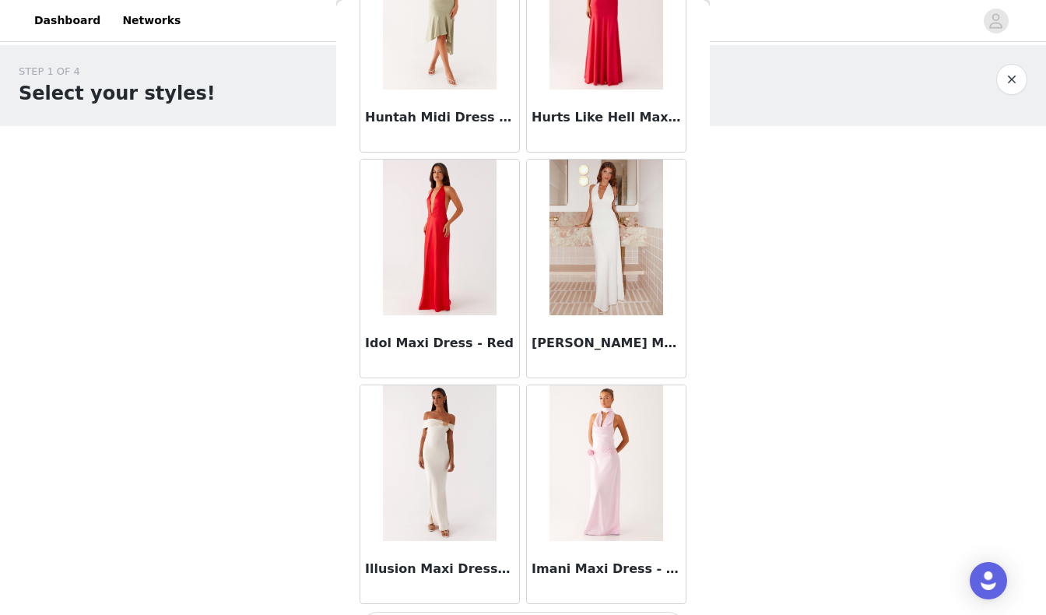
scroll to position [31076, 0]
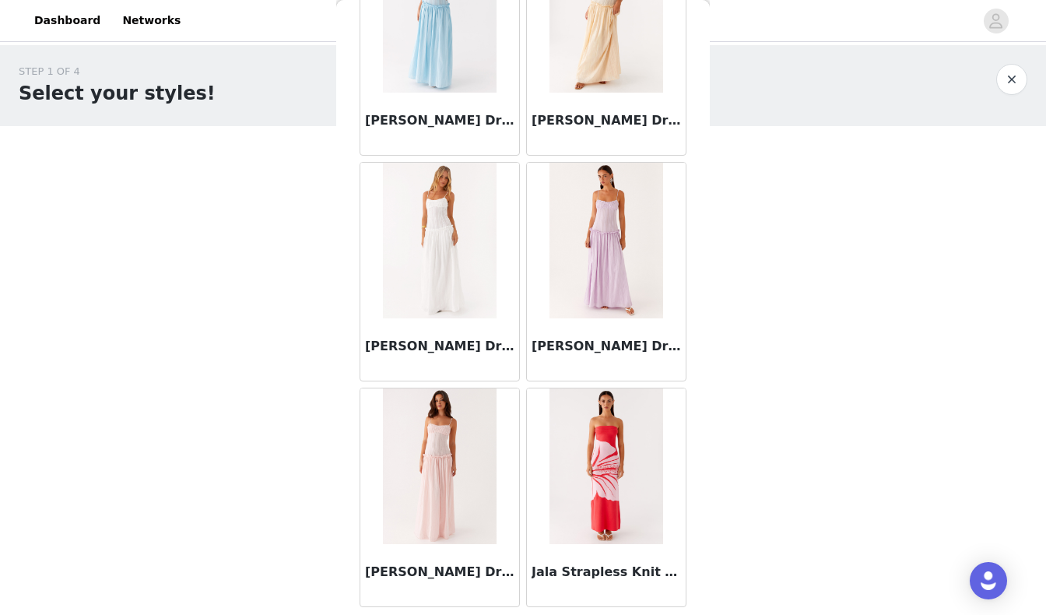
scroll to position [33330, 0]
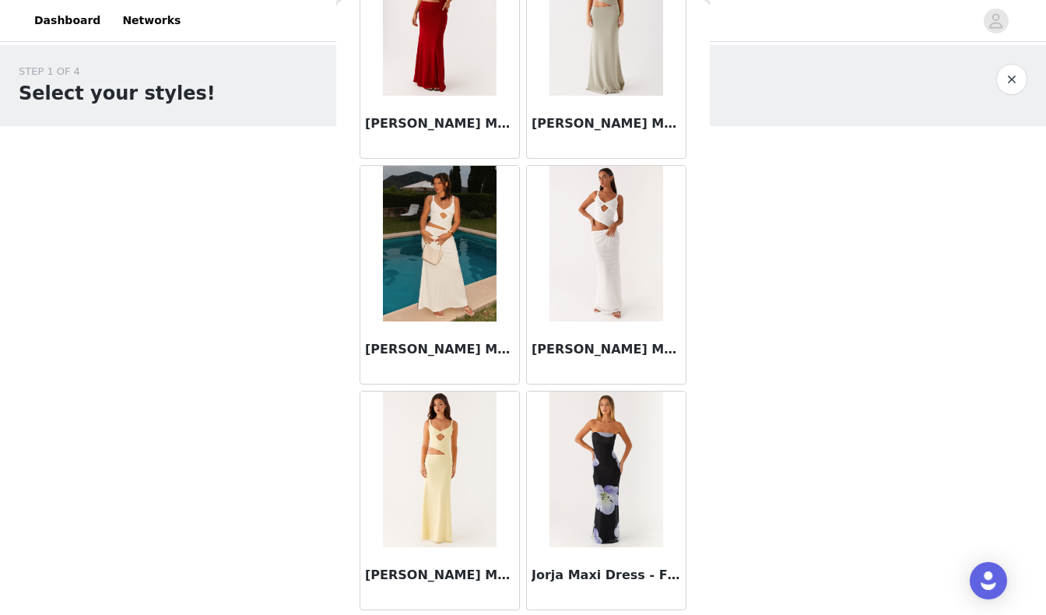
scroll to position [35585, 0]
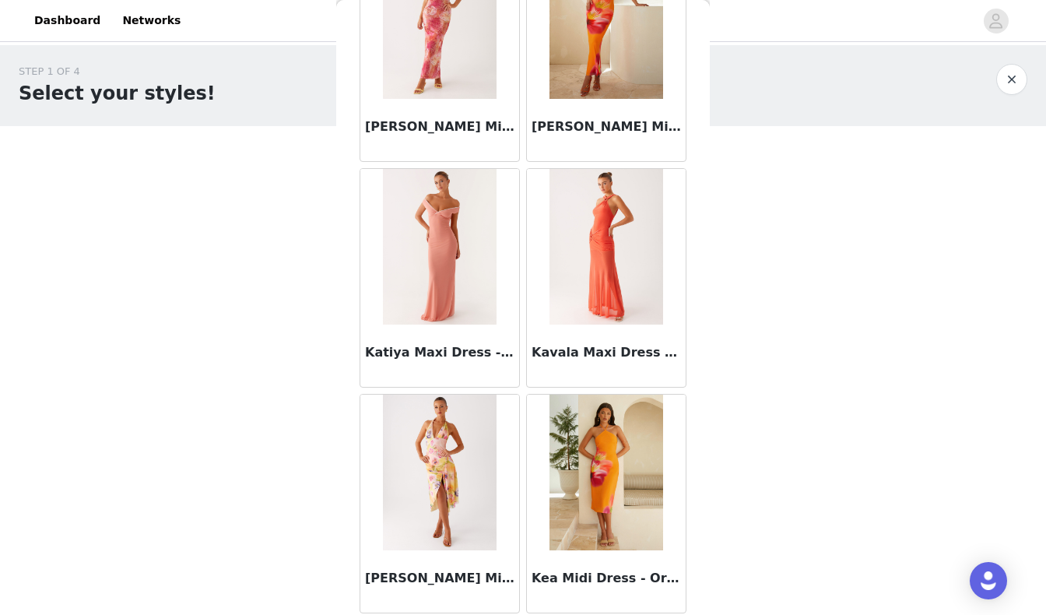
scroll to position [37840, 0]
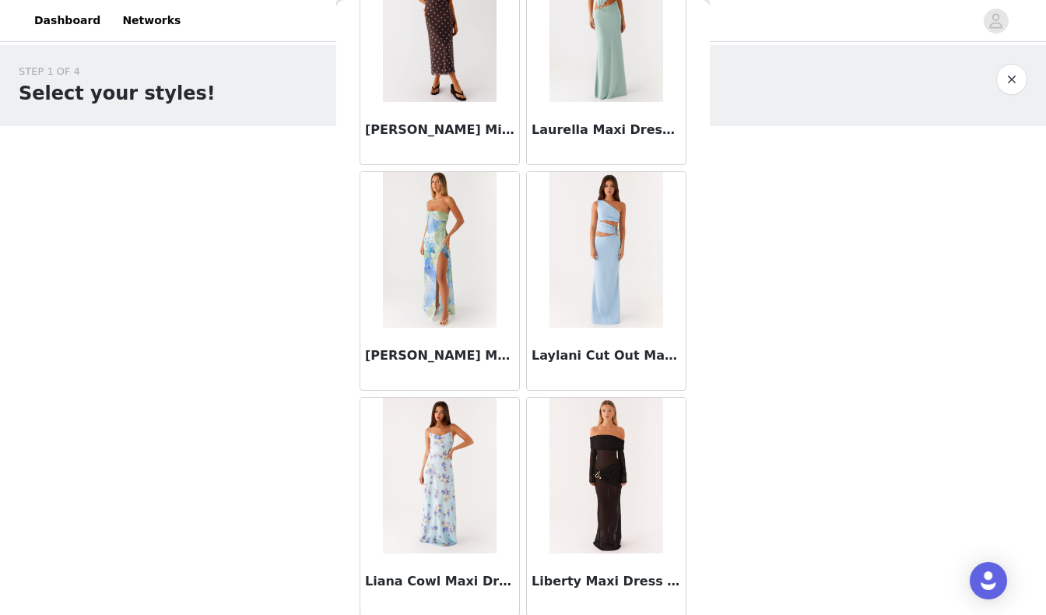
scroll to position [40094, 0]
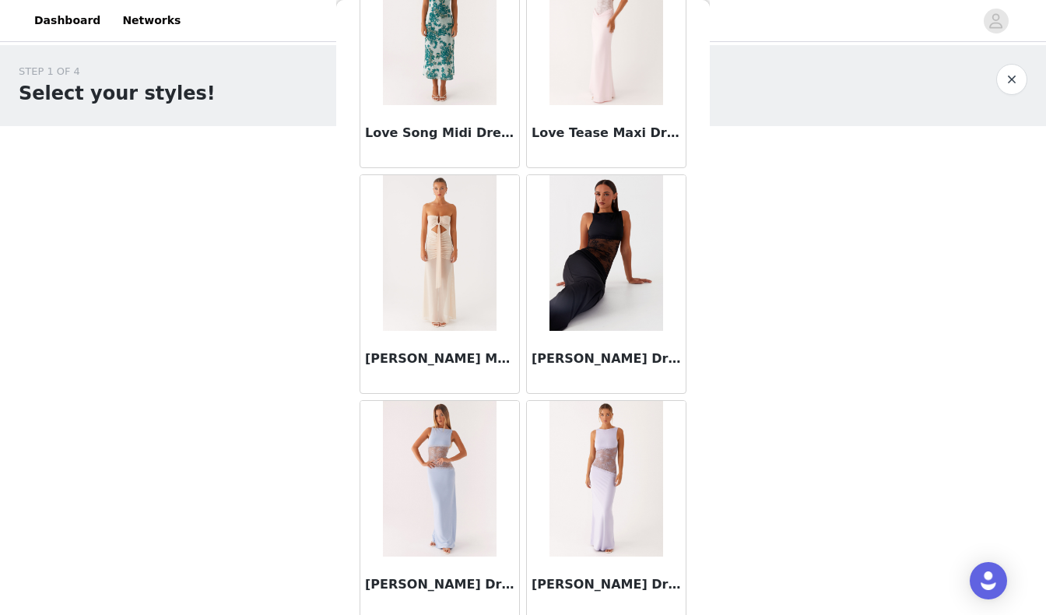
scroll to position [42349, 0]
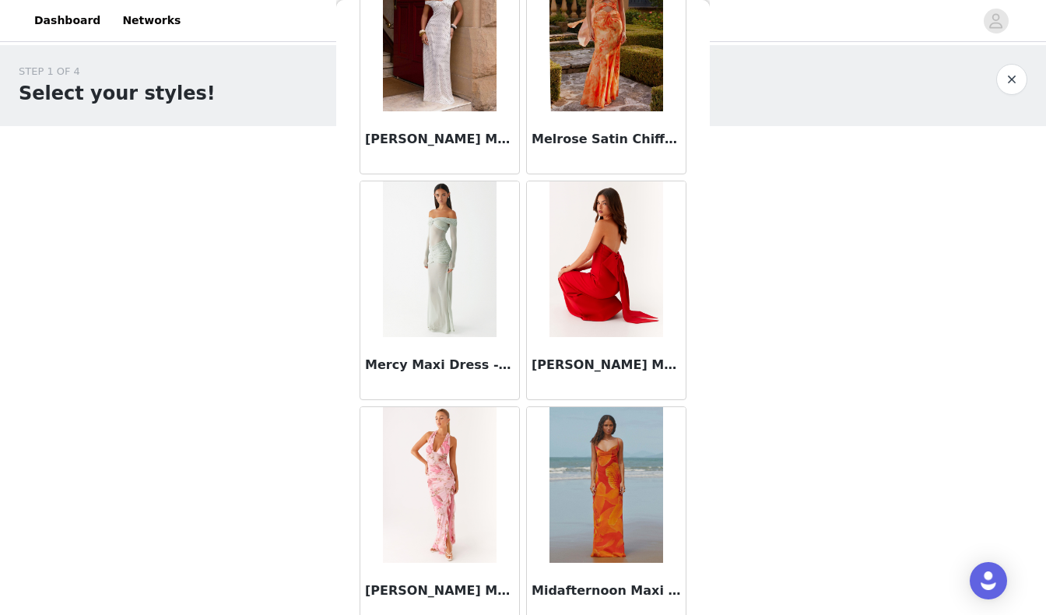
scroll to position [46858, 0]
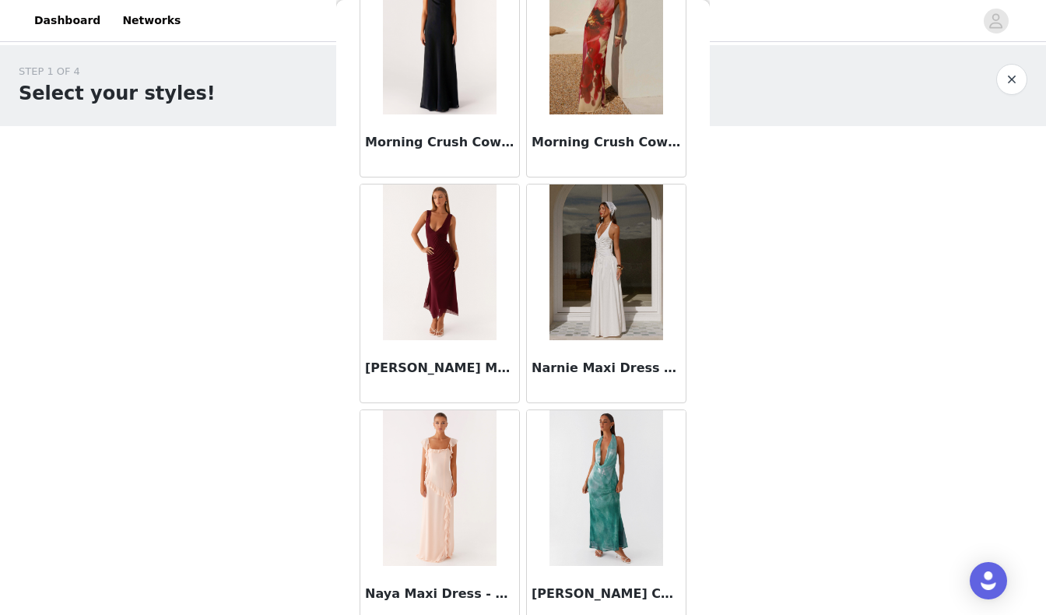
scroll to position [49113, 0]
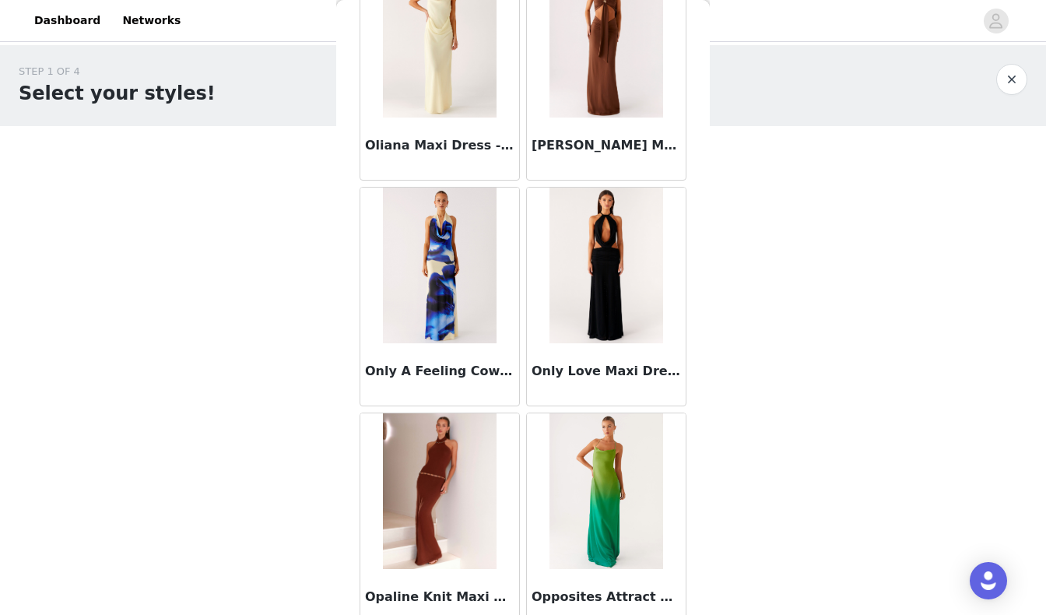
scroll to position [51368, 0]
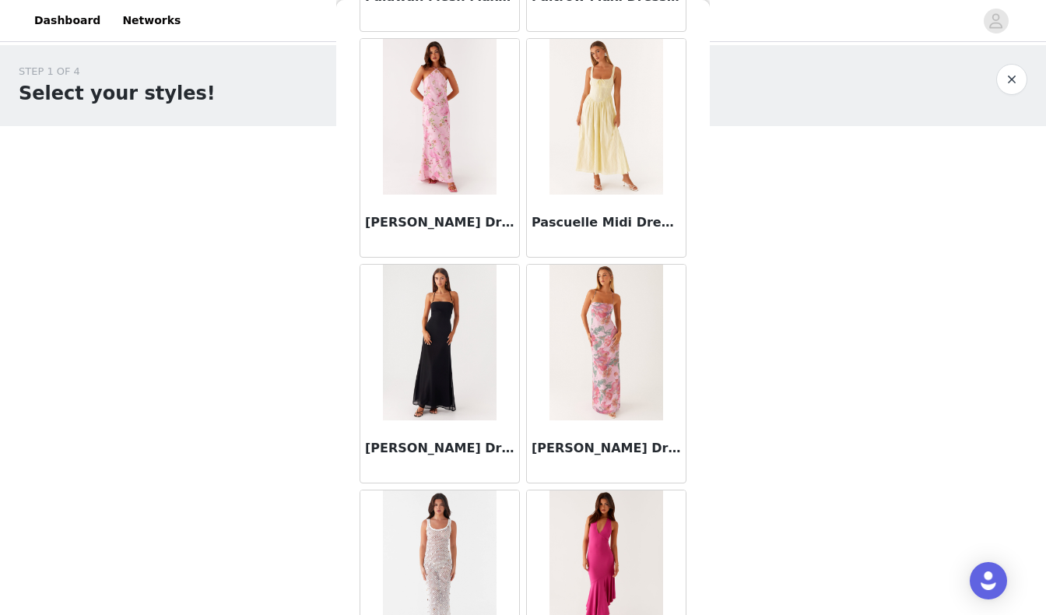
scroll to position [53036, 0]
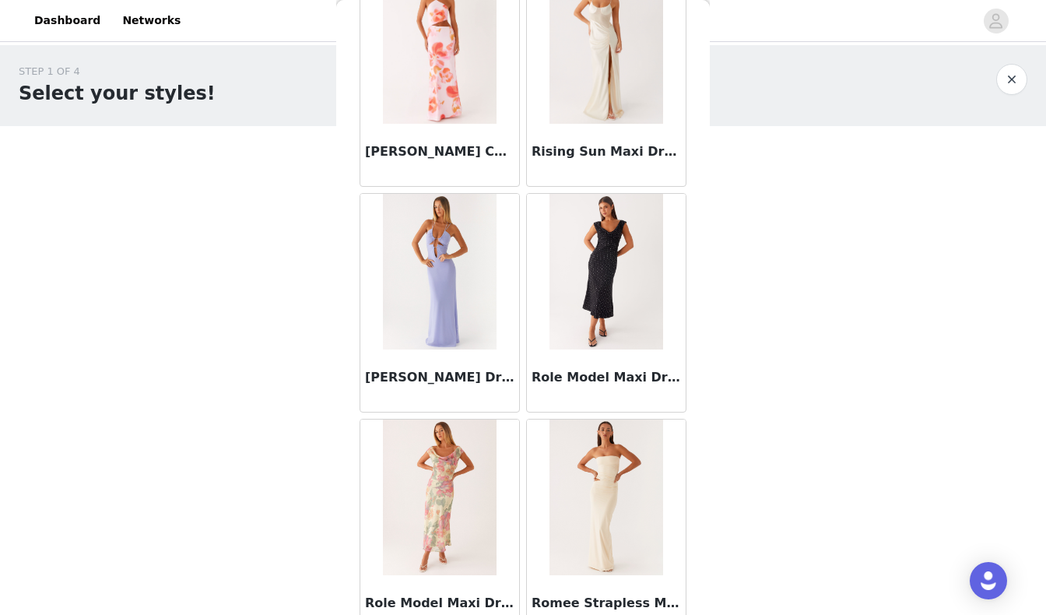
scroll to position [55877, 0]
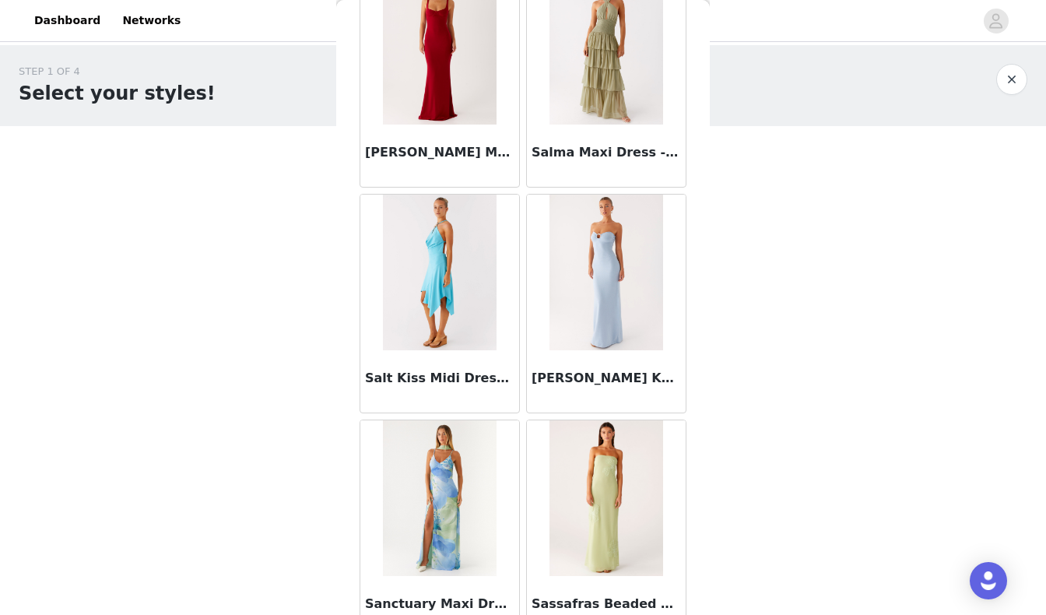
scroll to position [58132, 0]
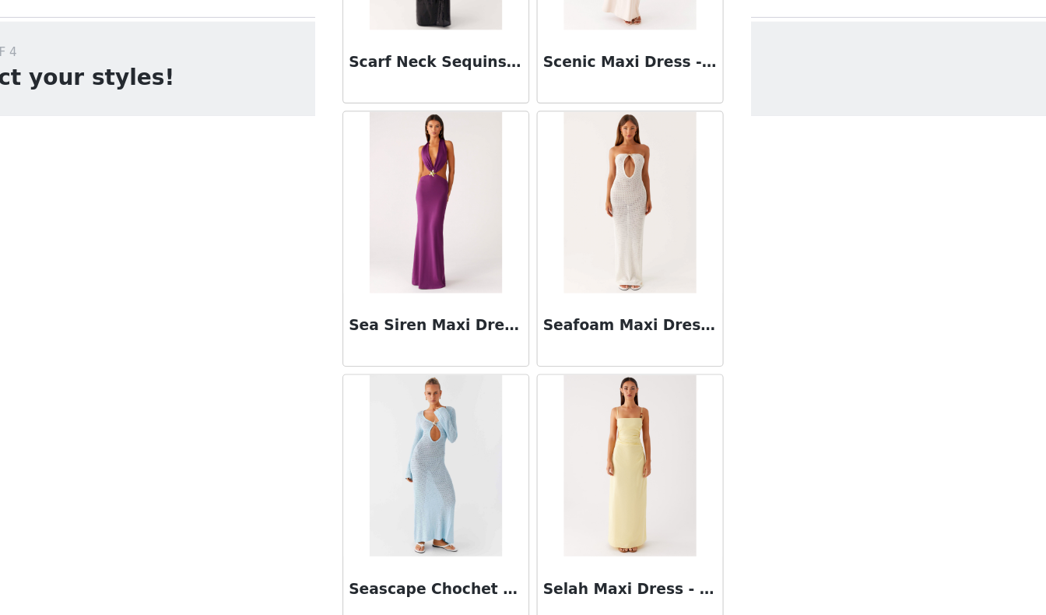
scroll to position [59197, 0]
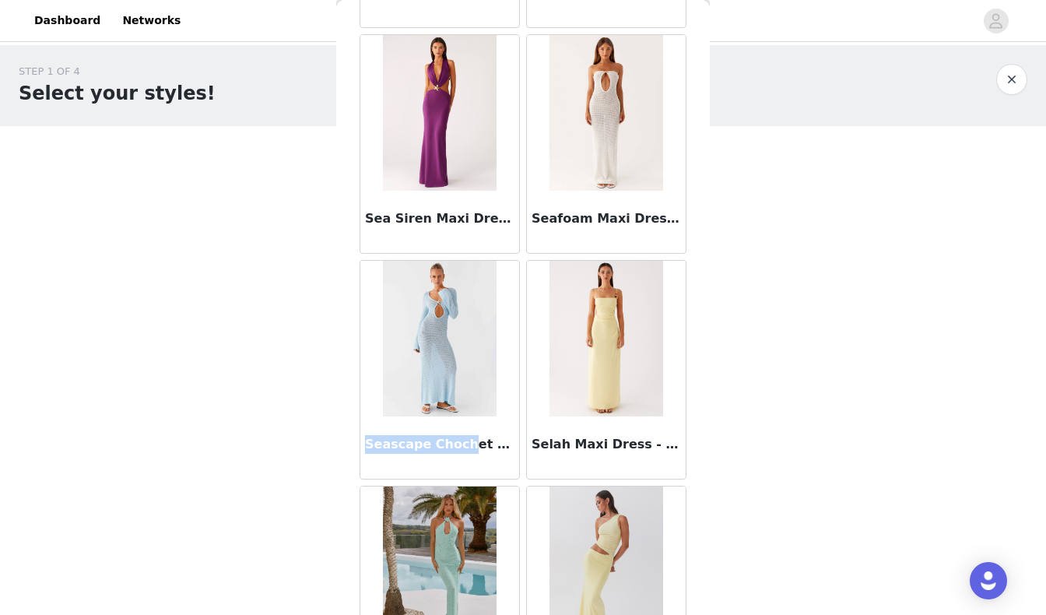
drag, startPoint x: 367, startPoint y: 361, endPoint x: 457, endPoint y: 361, distance: 89.5
click at [457, 435] on h3 "Seascape Chochet Maxi Dress - Blue" at bounding box center [439, 444] width 149 height 19
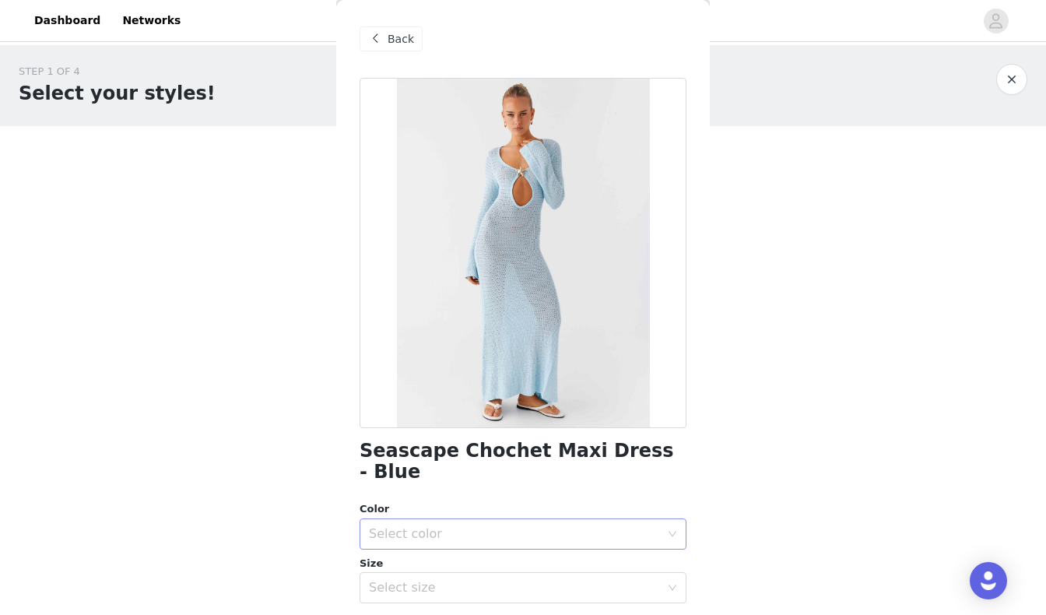
scroll to position [0, 0]
drag, startPoint x: 372, startPoint y: 452, endPoint x: 509, endPoint y: 451, distance: 137.0
click at [509, 451] on h1 "Seascape Chochet Maxi Dress - Blue" at bounding box center [523, 462] width 327 height 42
click at [392, 43] on span "Back" at bounding box center [401, 39] width 26 height 16
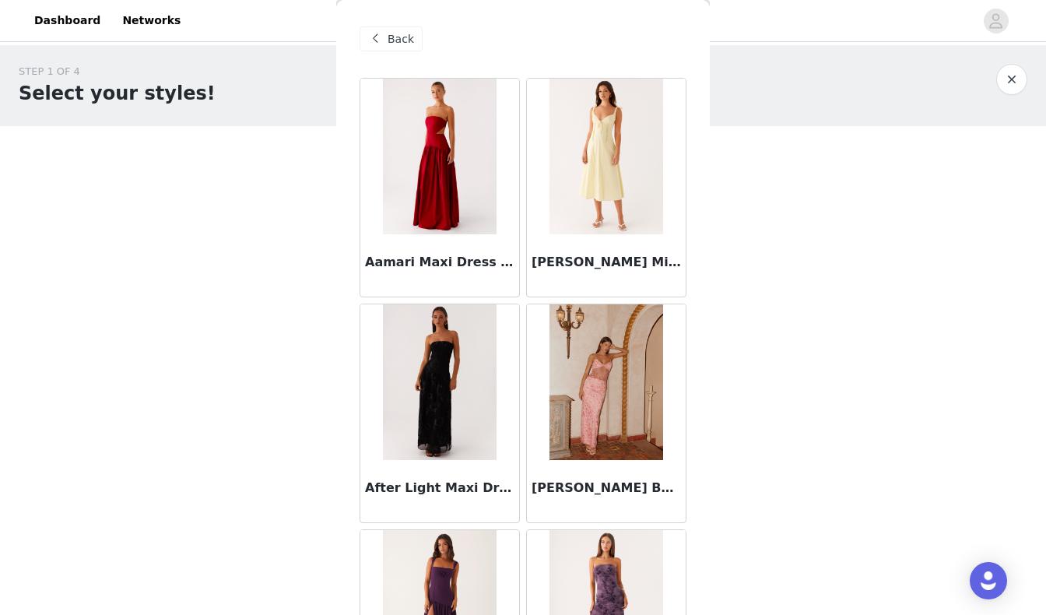
click at [392, 43] on span "Back" at bounding box center [401, 39] width 26 height 16
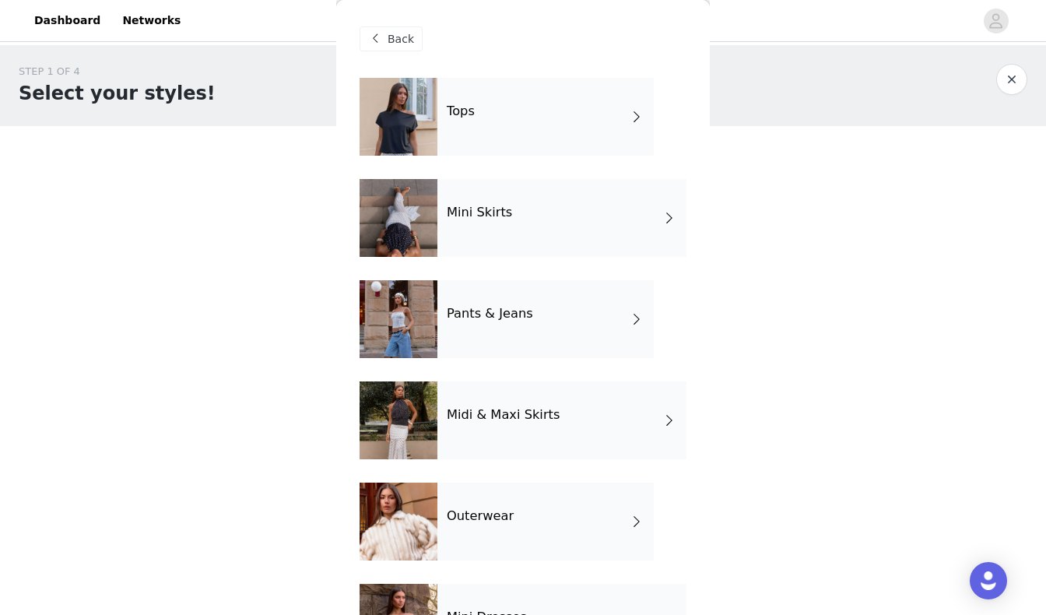
click at [465, 322] on div "Pants & Jeans" at bounding box center [546, 319] width 216 height 78
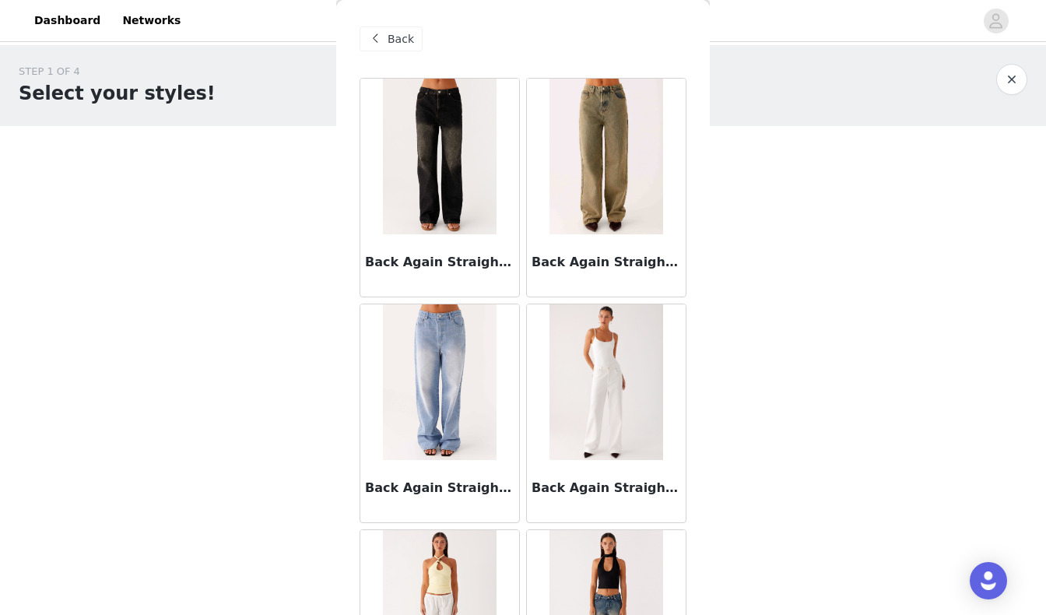
click at [394, 39] on span "Back" at bounding box center [401, 39] width 26 height 16
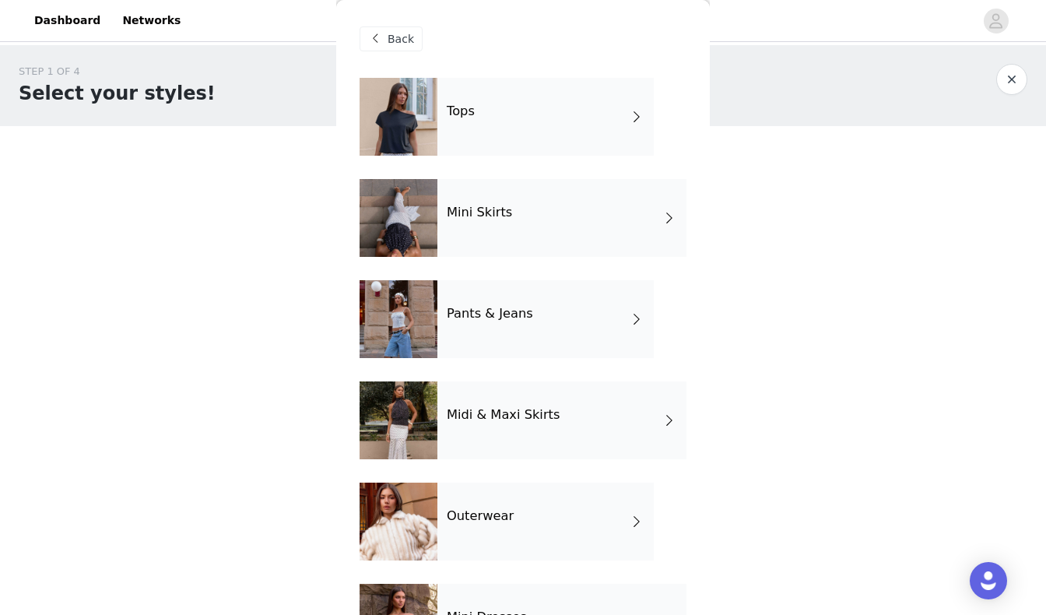
click at [459, 240] on div "Mini Skirts" at bounding box center [562, 218] width 249 height 78
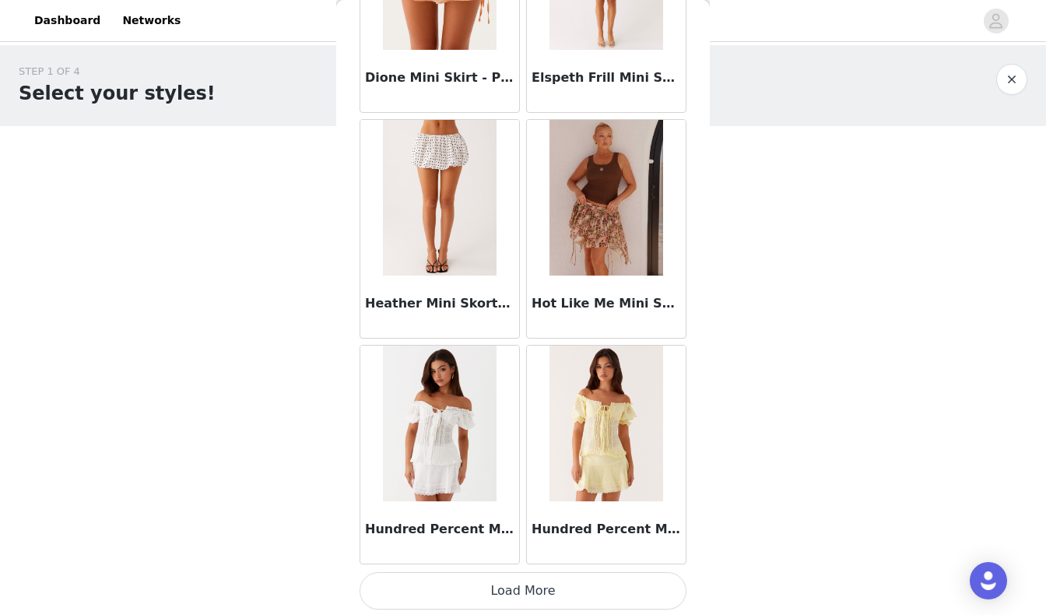
click at [441, 589] on button "Load More" at bounding box center [523, 590] width 327 height 37
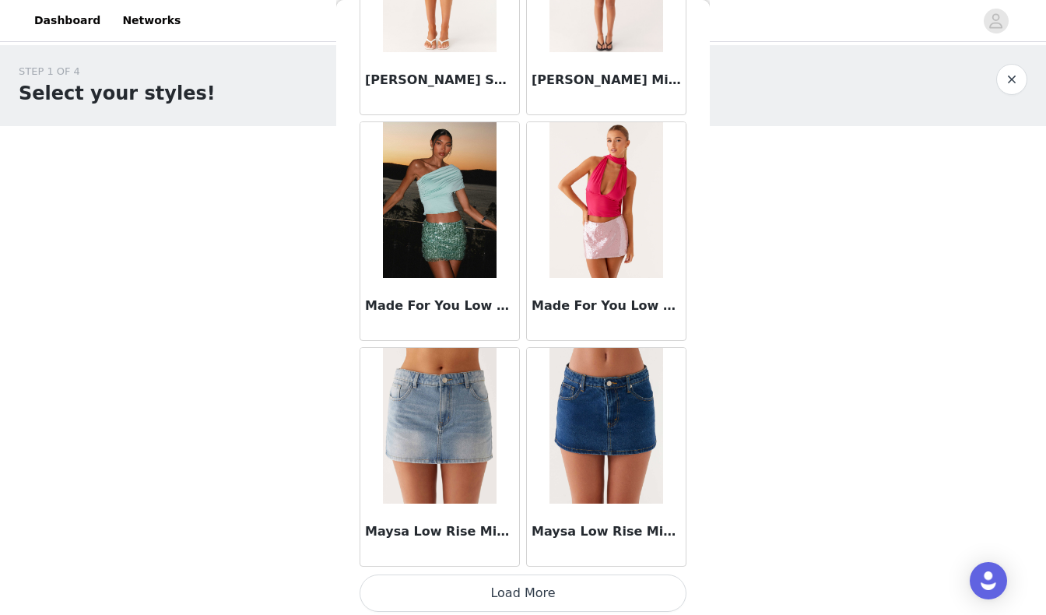
scroll to position [4020, 0]
